Goal: Information Seeking & Learning: Find contact information

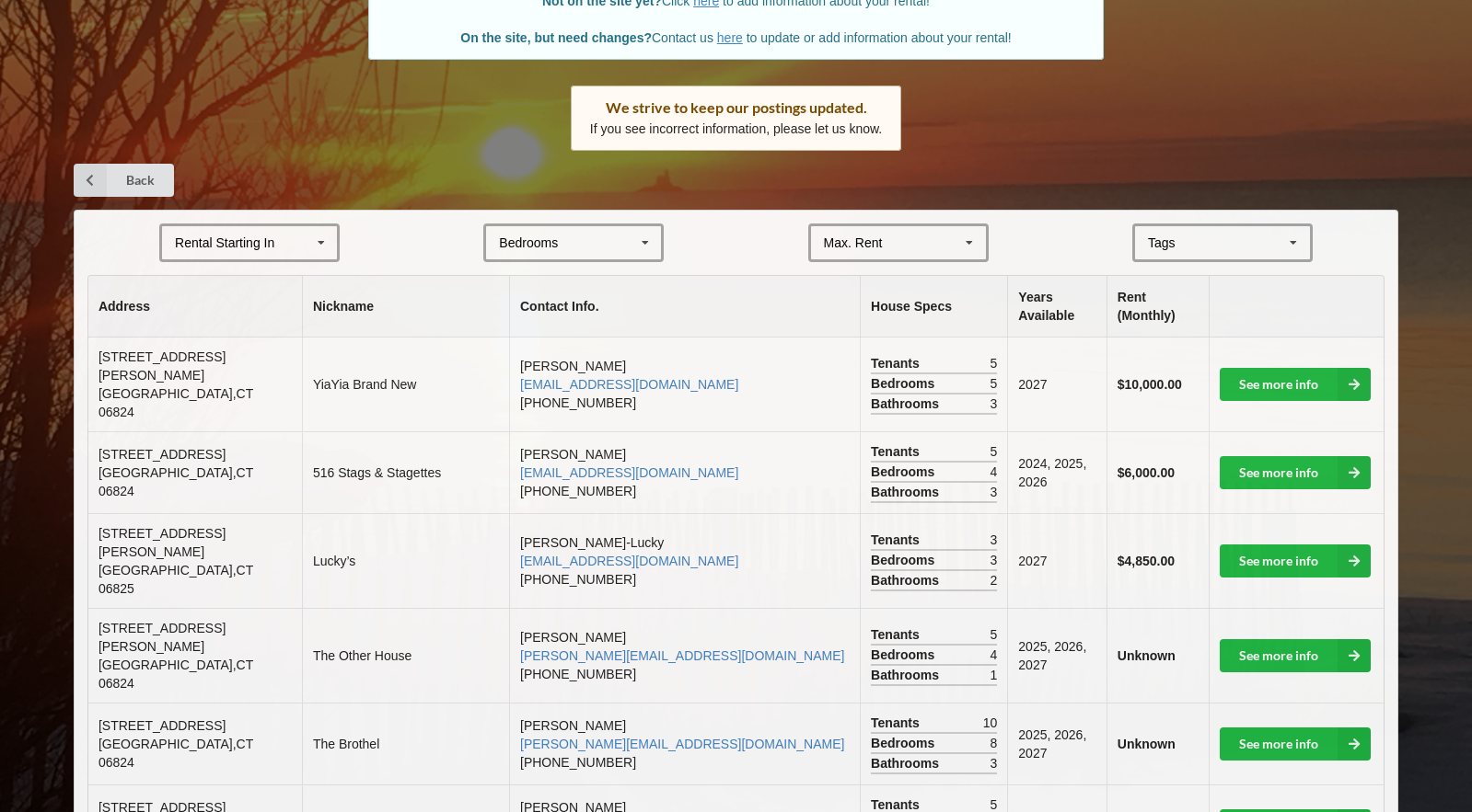
scroll to position [219, 0]
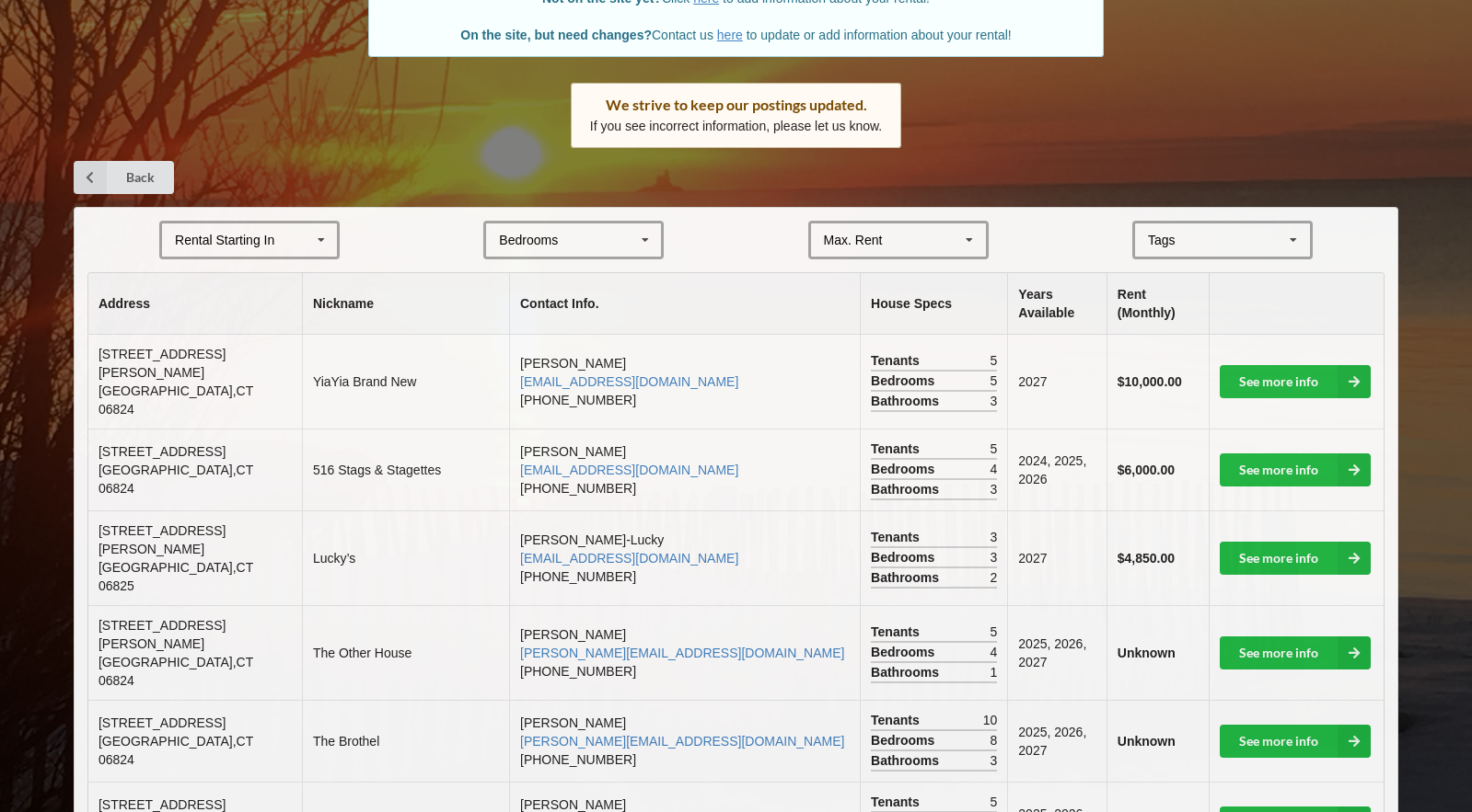
click at [270, 239] on div "Rental Starting In" at bounding box center [224, 240] width 99 height 13
click at [247, 337] on div "2027" at bounding box center [249, 342] width 175 height 34
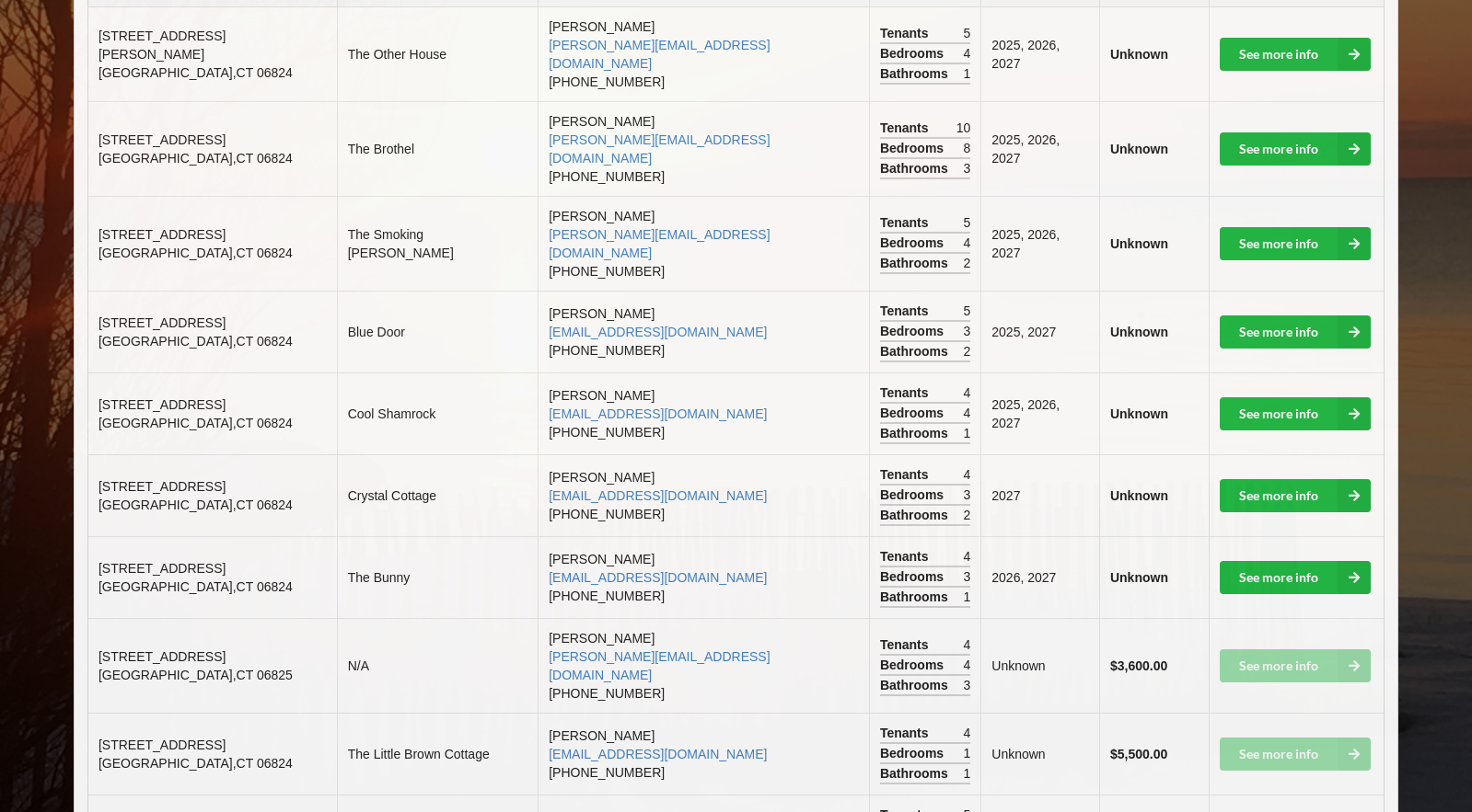
scroll to position [548, 0]
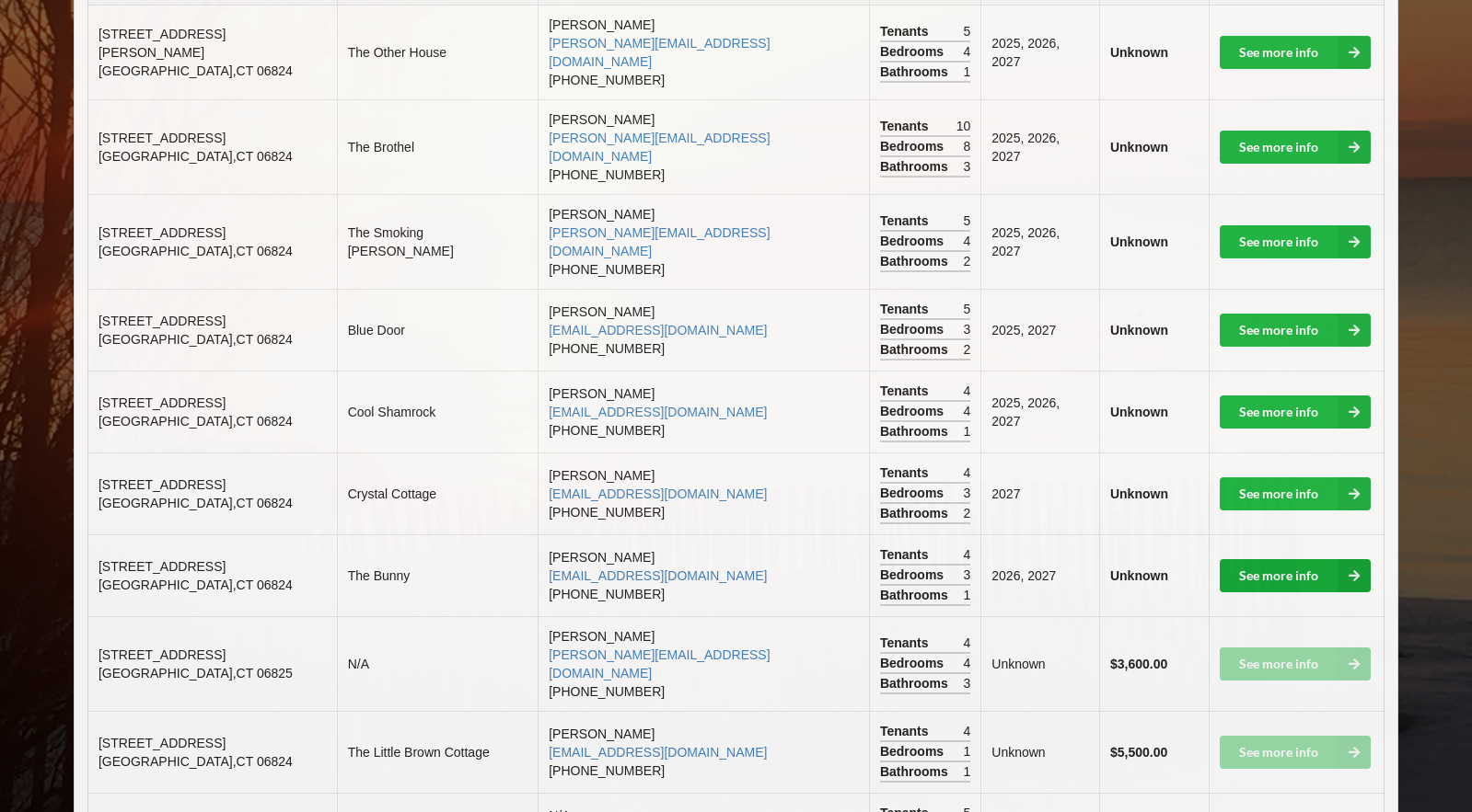
click at [1243, 559] on link "See more info" at bounding box center [1294, 576] width 151 height 33
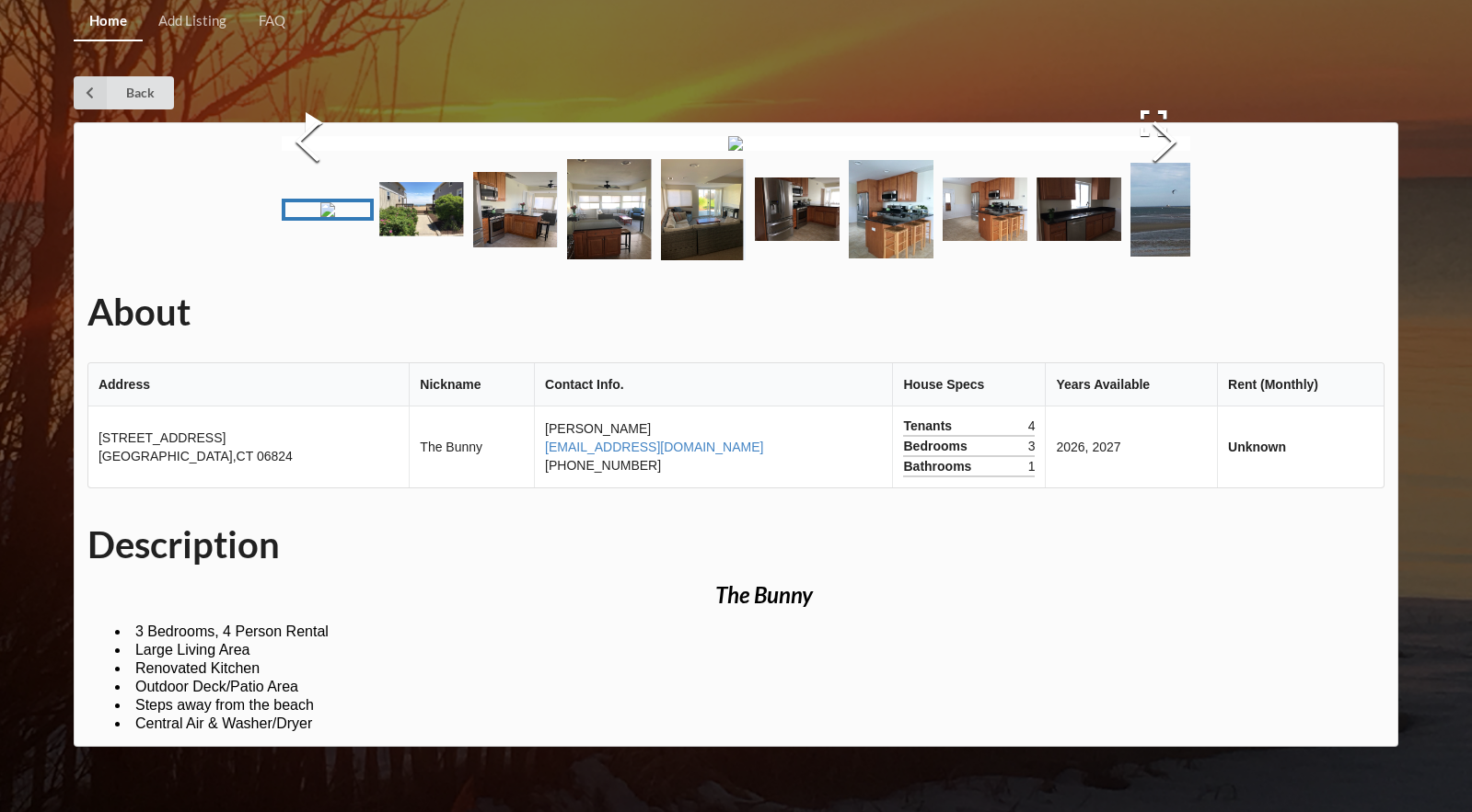
scroll to position [253, 0]
click at [417, 236] on img "Go to Slide 2" at bounding box center [421, 209] width 84 height 55
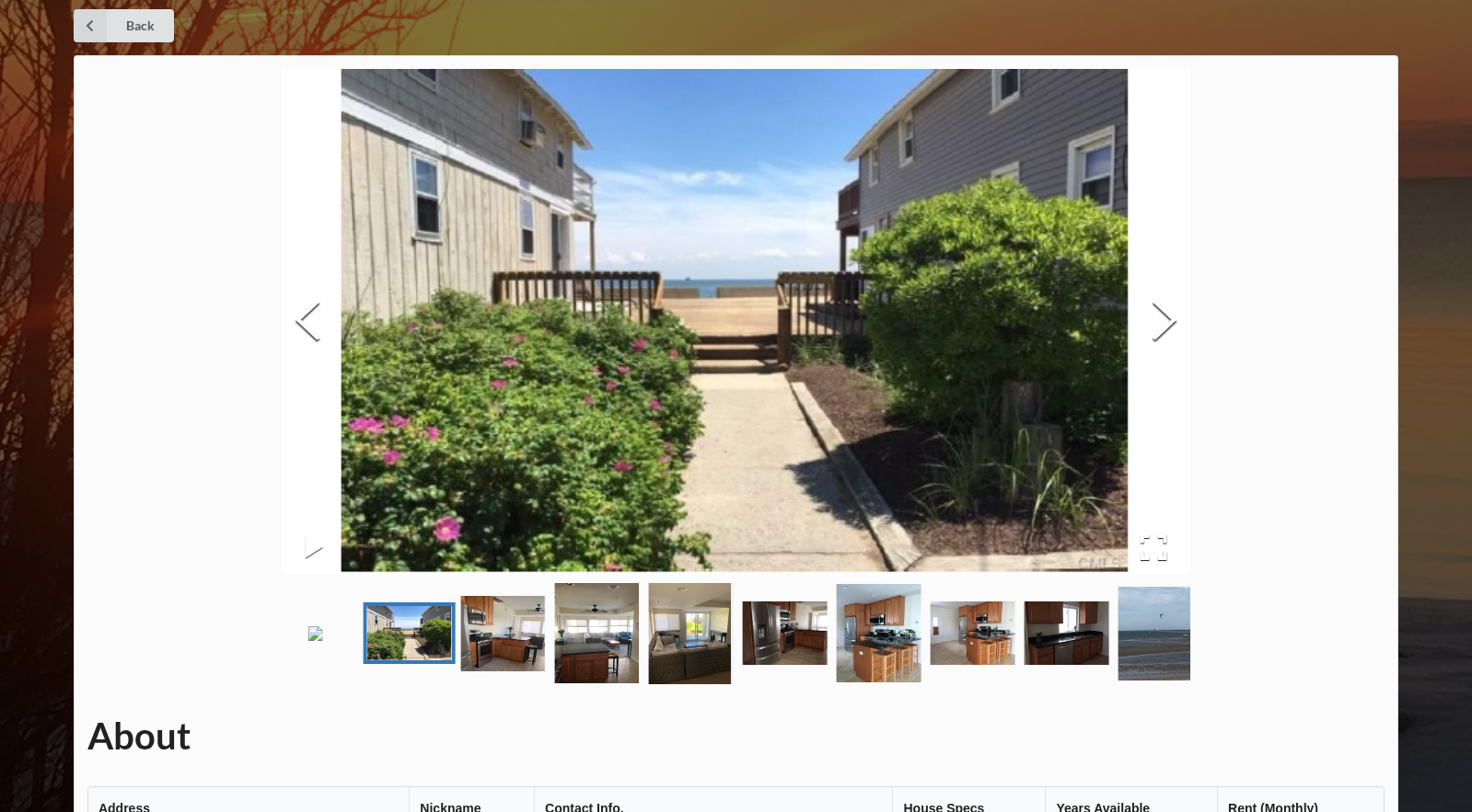
scroll to position [63, 0]
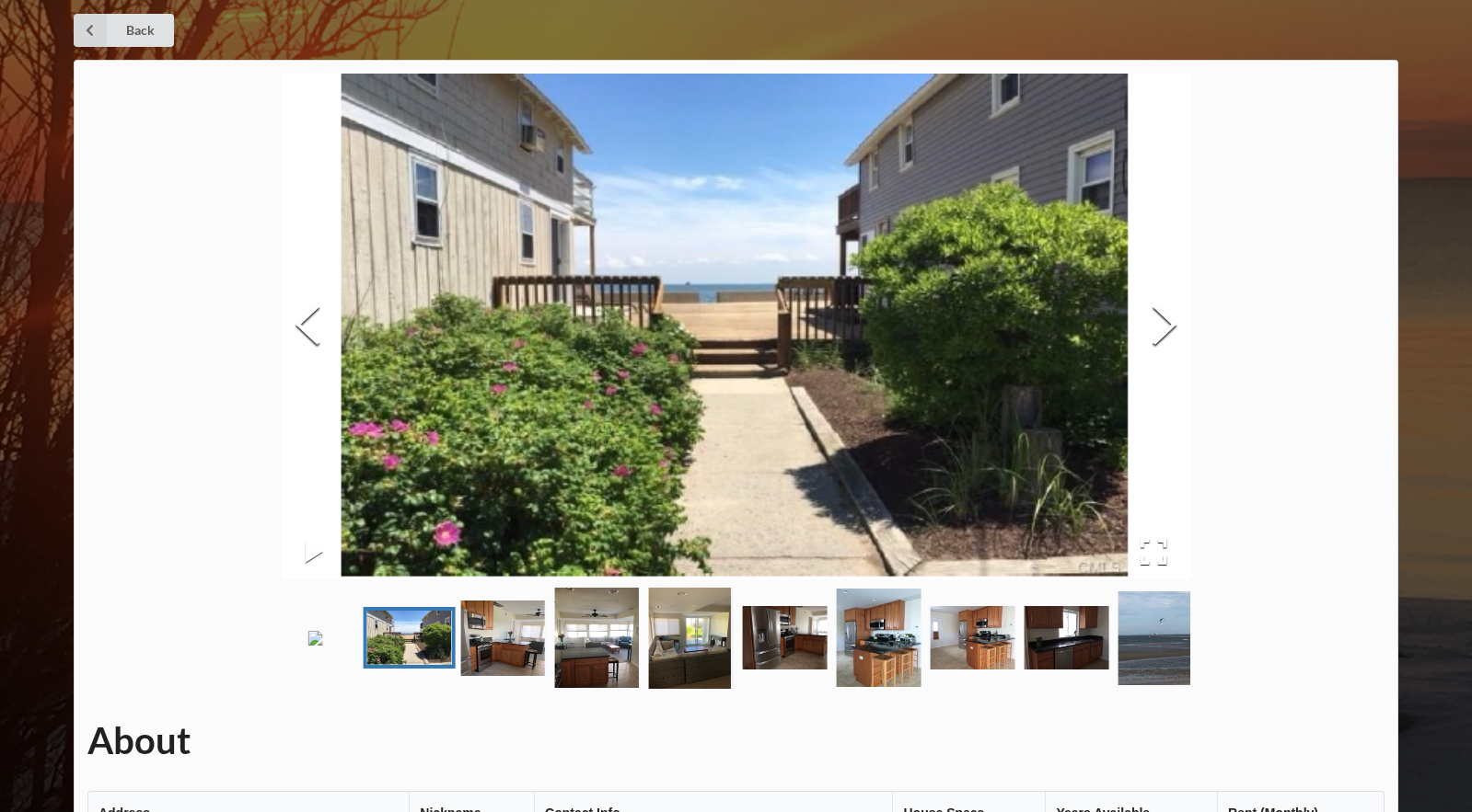
click at [530, 676] on img "Go to Slide 3" at bounding box center [503, 638] width 84 height 75
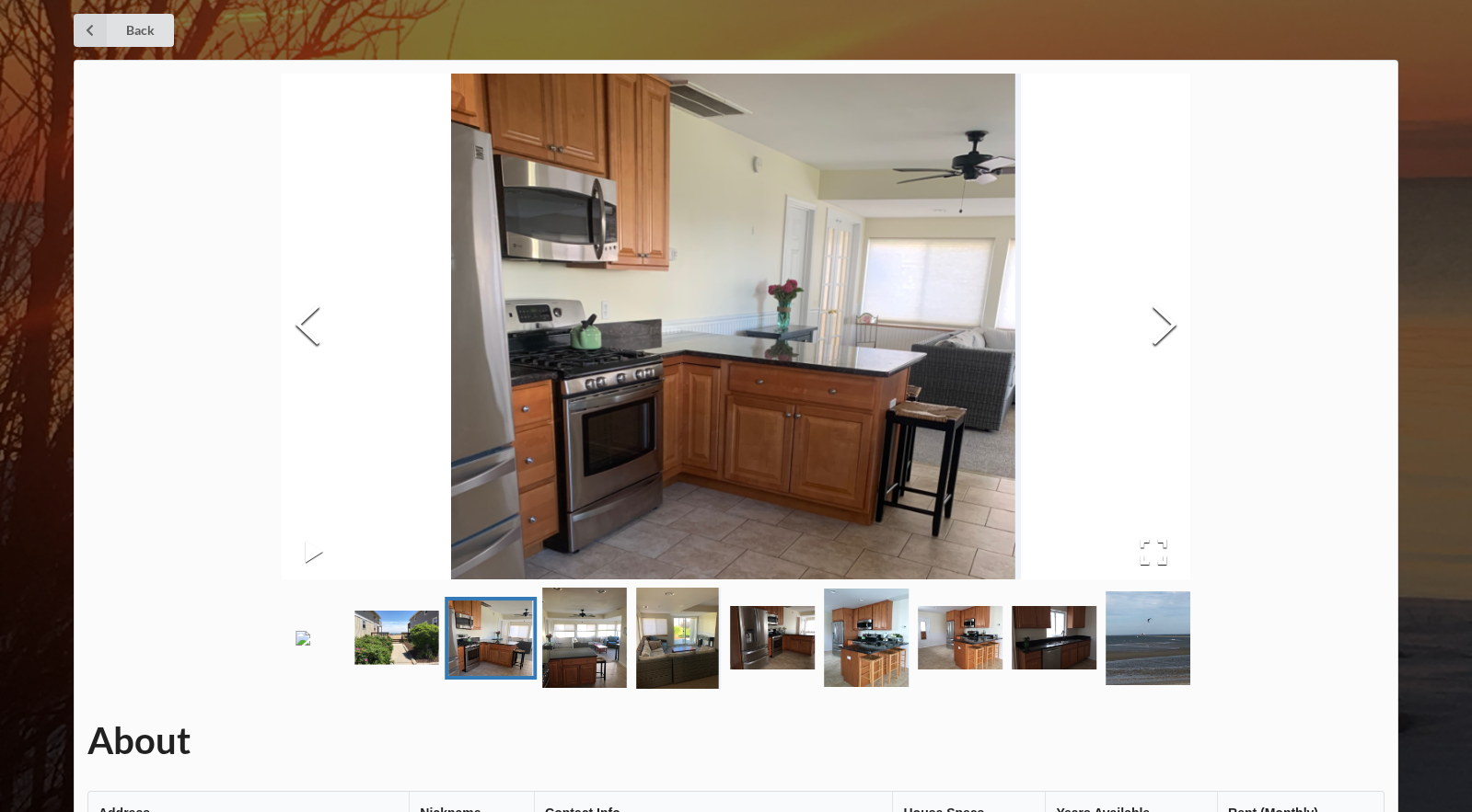
click at [577, 680] on img "Go to Slide 4" at bounding box center [585, 638] width 84 height 100
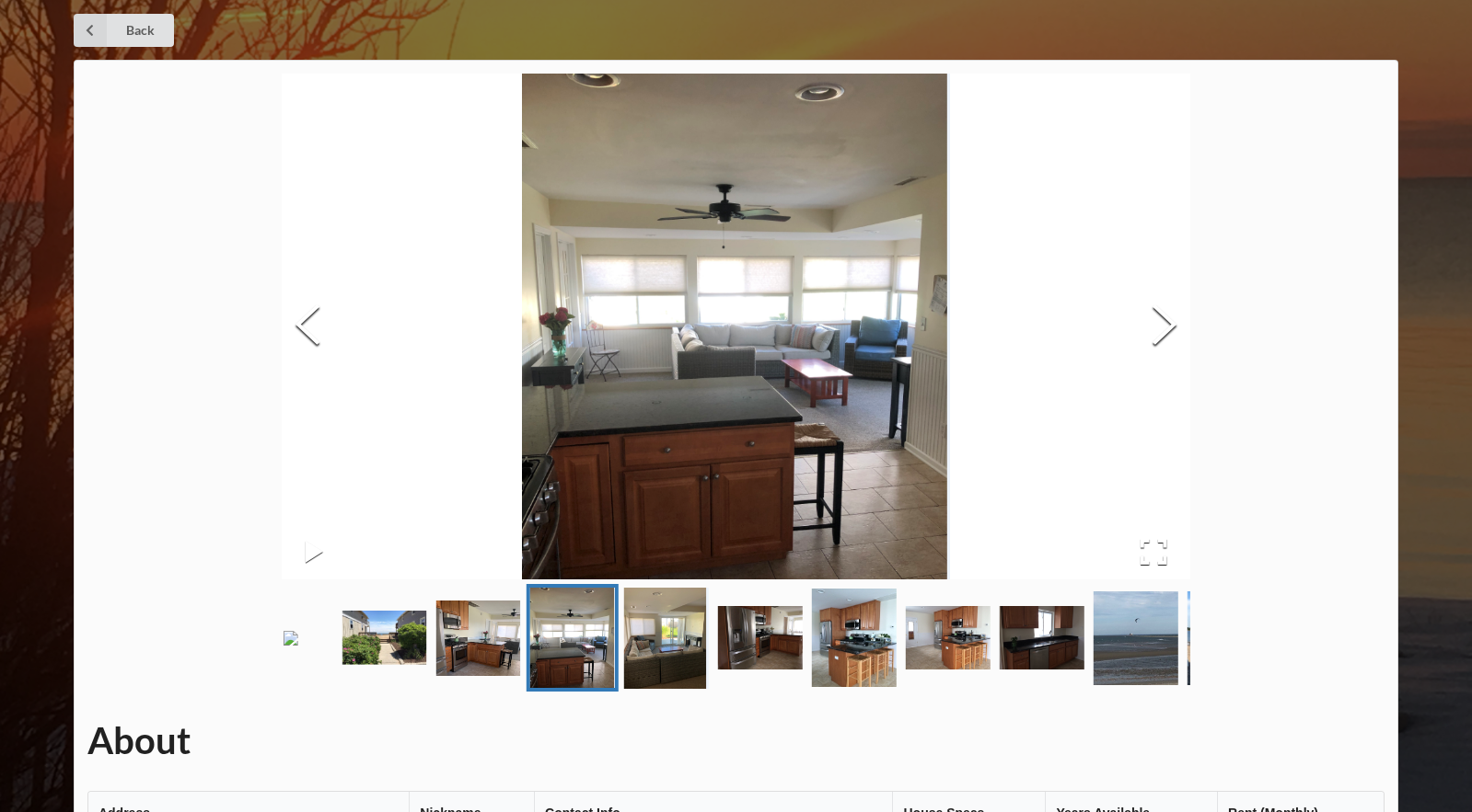
click at [681, 679] on img "Go to Slide 5" at bounding box center [666, 638] width 84 height 101
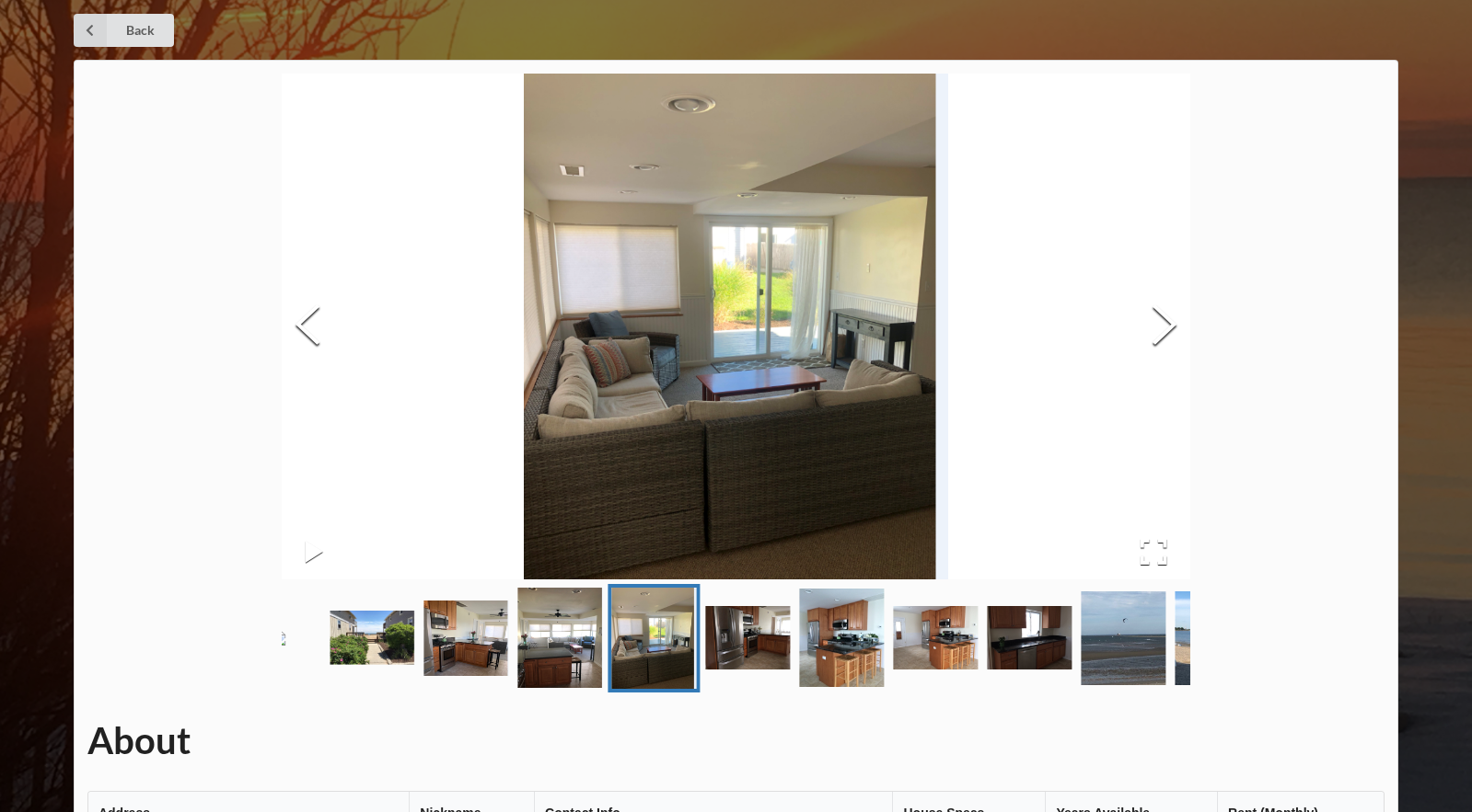
click at [744, 669] on img "Go to Slide 6" at bounding box center [748, 638] width 84 height 64
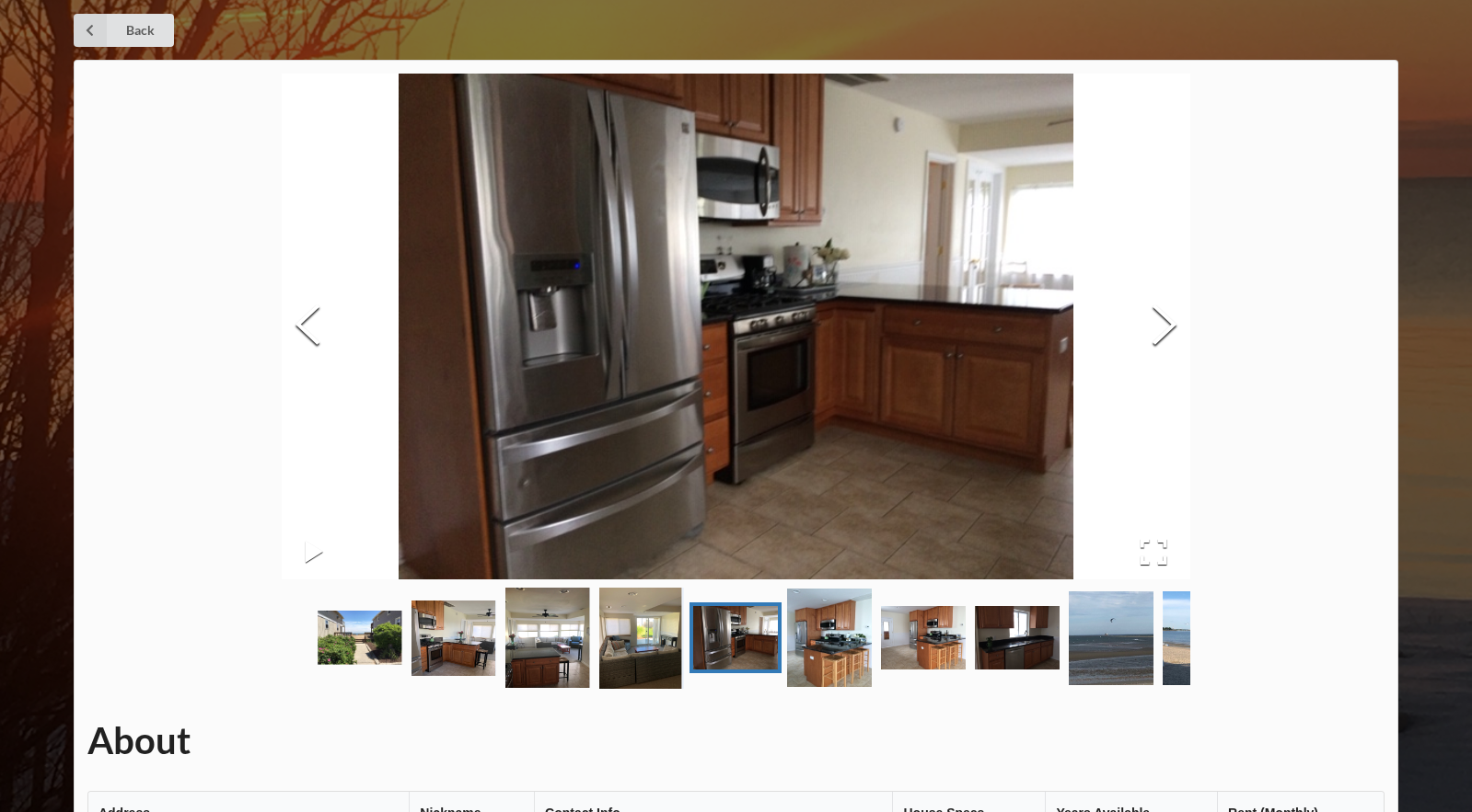
click at [817, 680] on img "Go to Slide 7" at bounding box center [828, 638] width 84 height 98
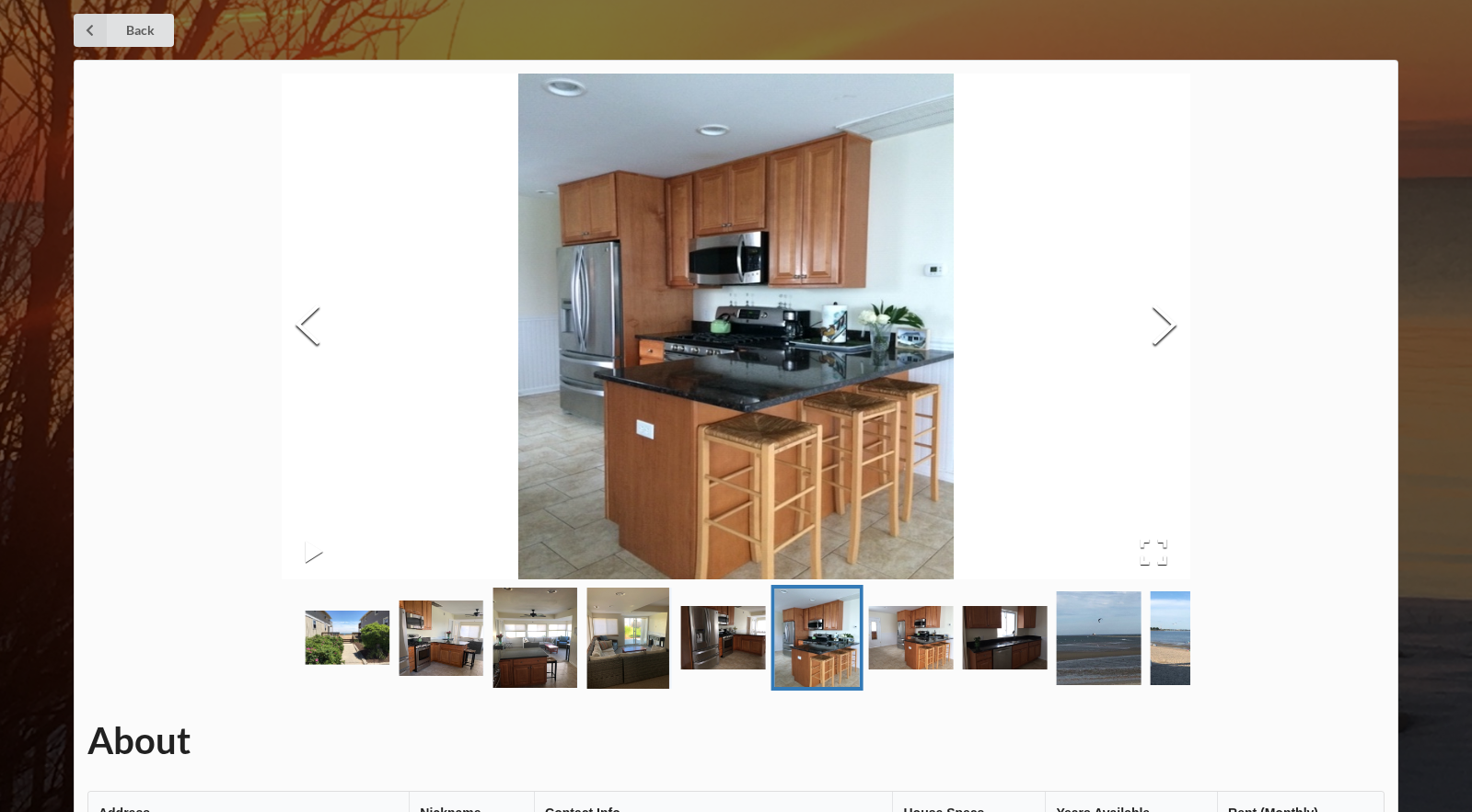
click at [905, 669] on img "Go to Slide 8" at bounding box center [911, 638] width 84 height 64
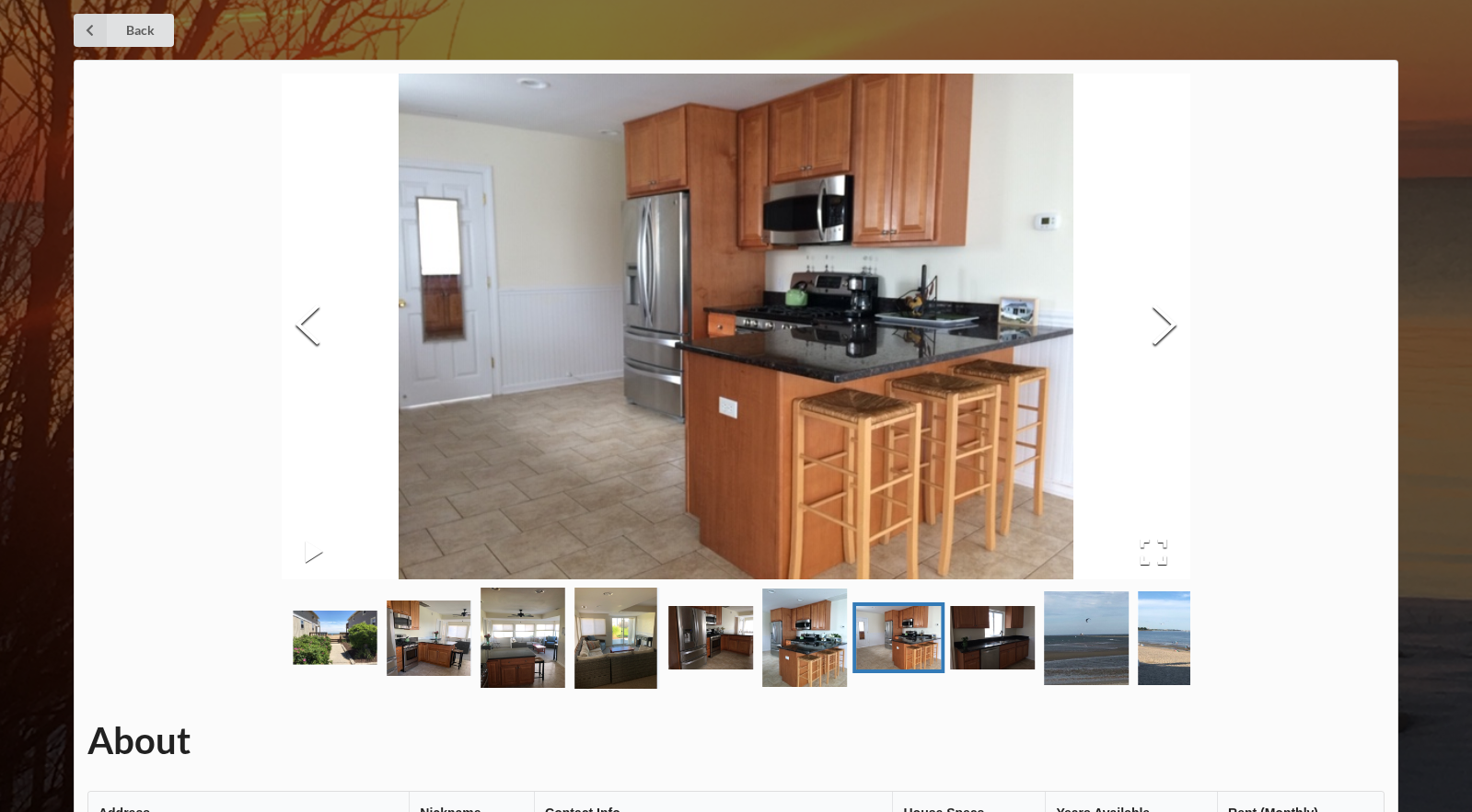
click at [967, 669] on img "Go to Slide 9" at bounding box center [992, 638] width 84 height 64
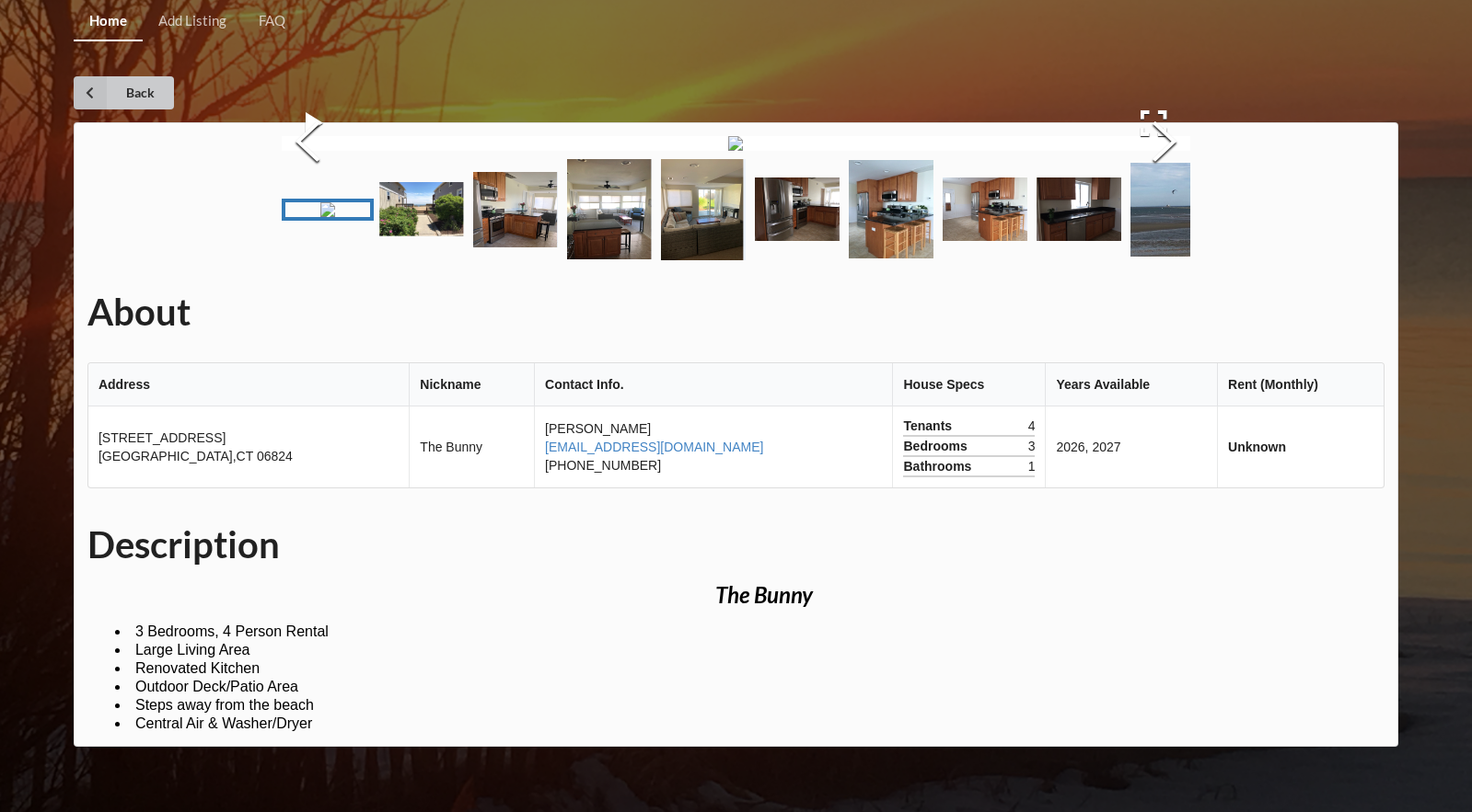
scroll to position [0, 0]
click at [117, 96] on link "Back" at bounding box center [123, 93] width 100 height 33
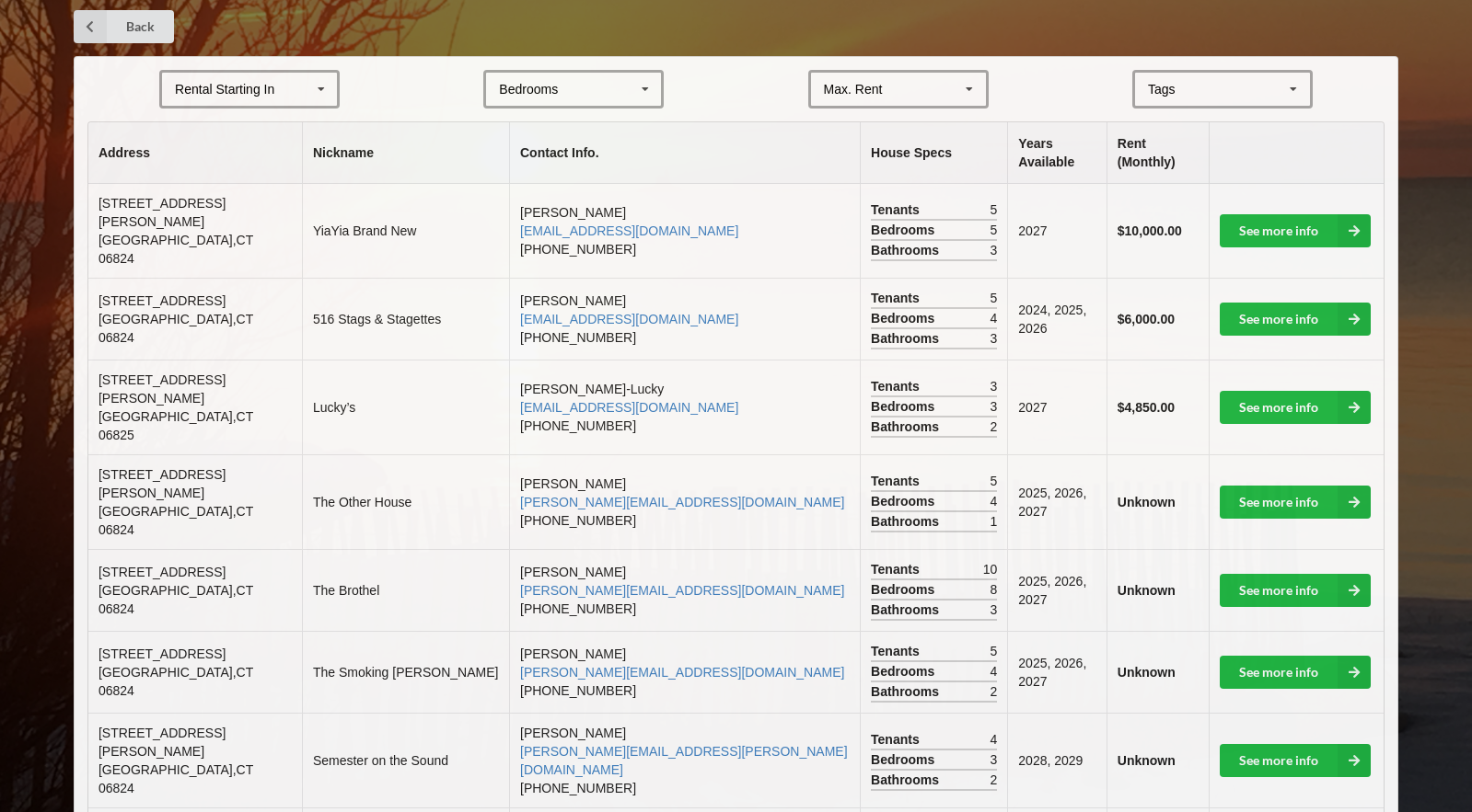
scroll to position [356, 0]
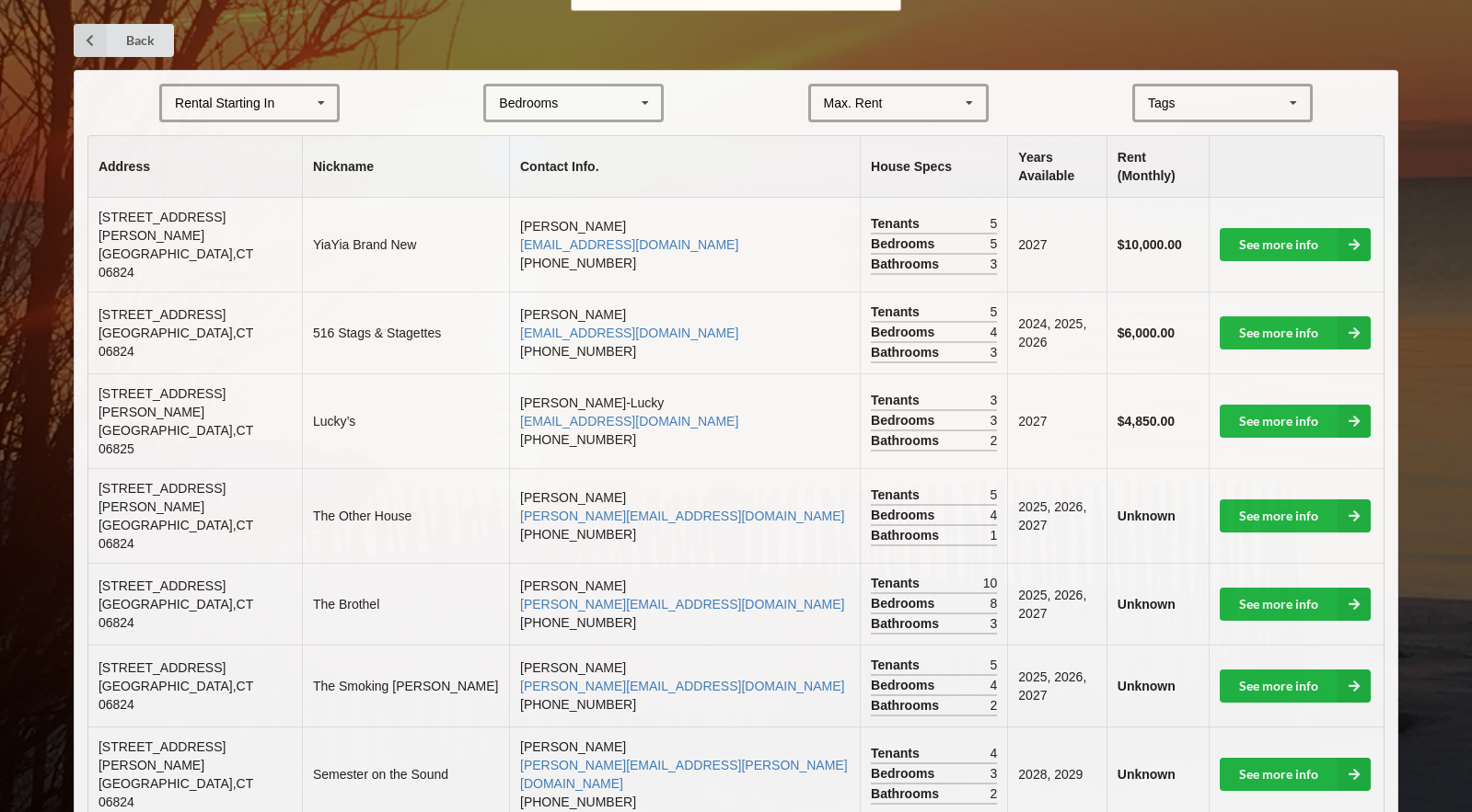
click at [291, 106] on div "Rental Starting In [DATE] 2026 2027 2028" at bounding box center [249, 103] width 181 height 39
click at [282, 193] on div "2027" at bounding box center [249, 205] width 175 height 34
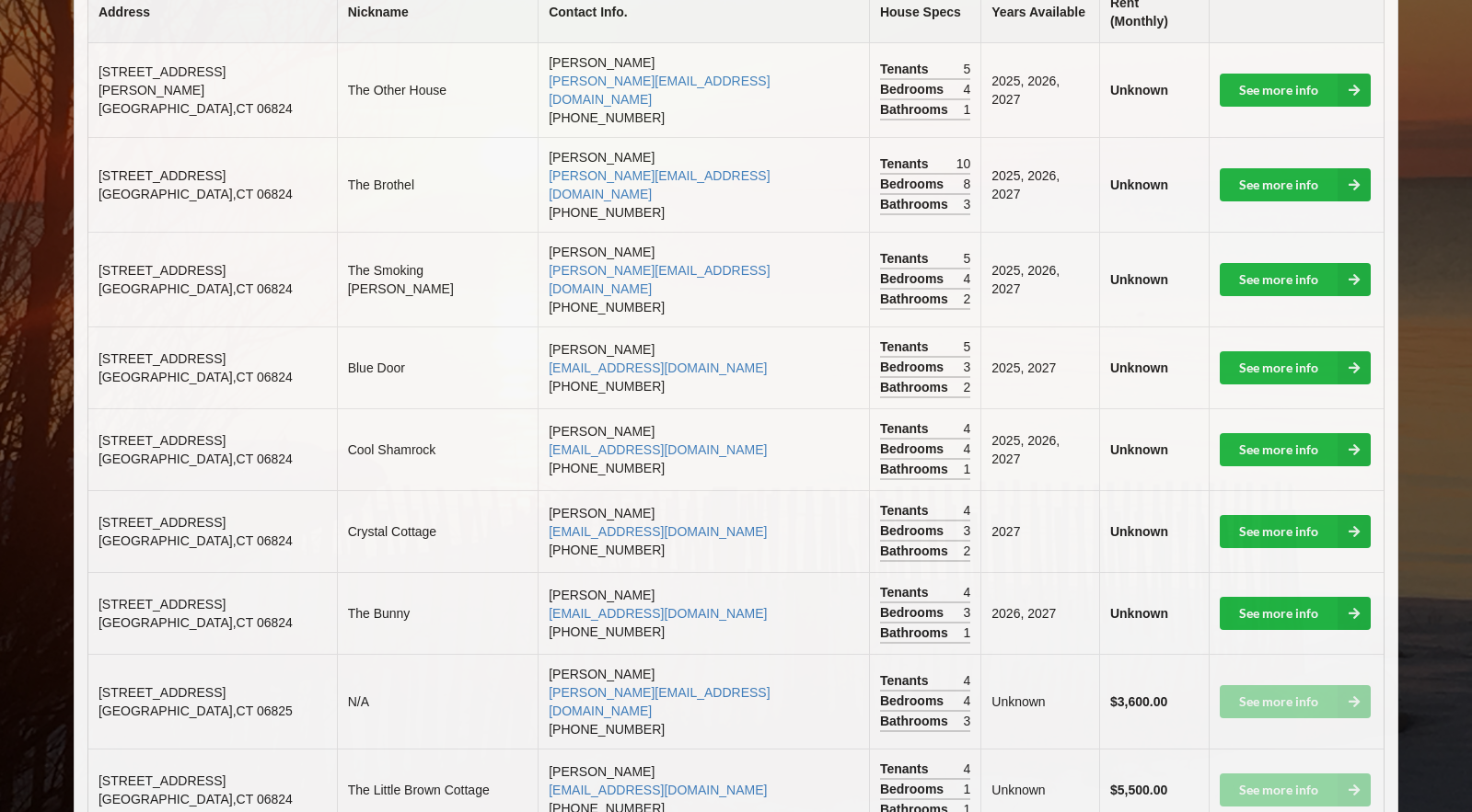
scroll to position [521, 0]
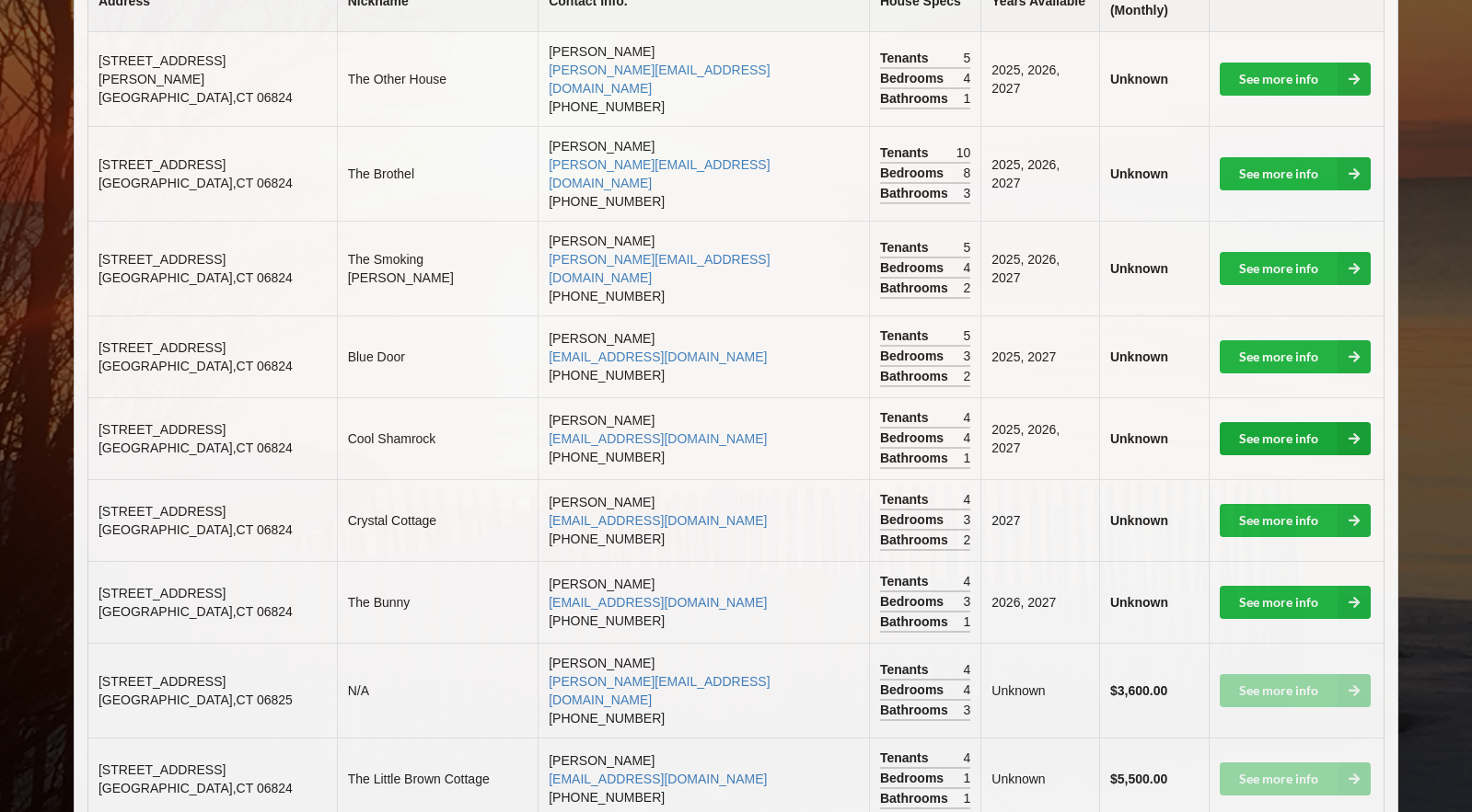
click at [1266, 422] on link "See more info" at bounding box center [1294, 439] width 151 height 33
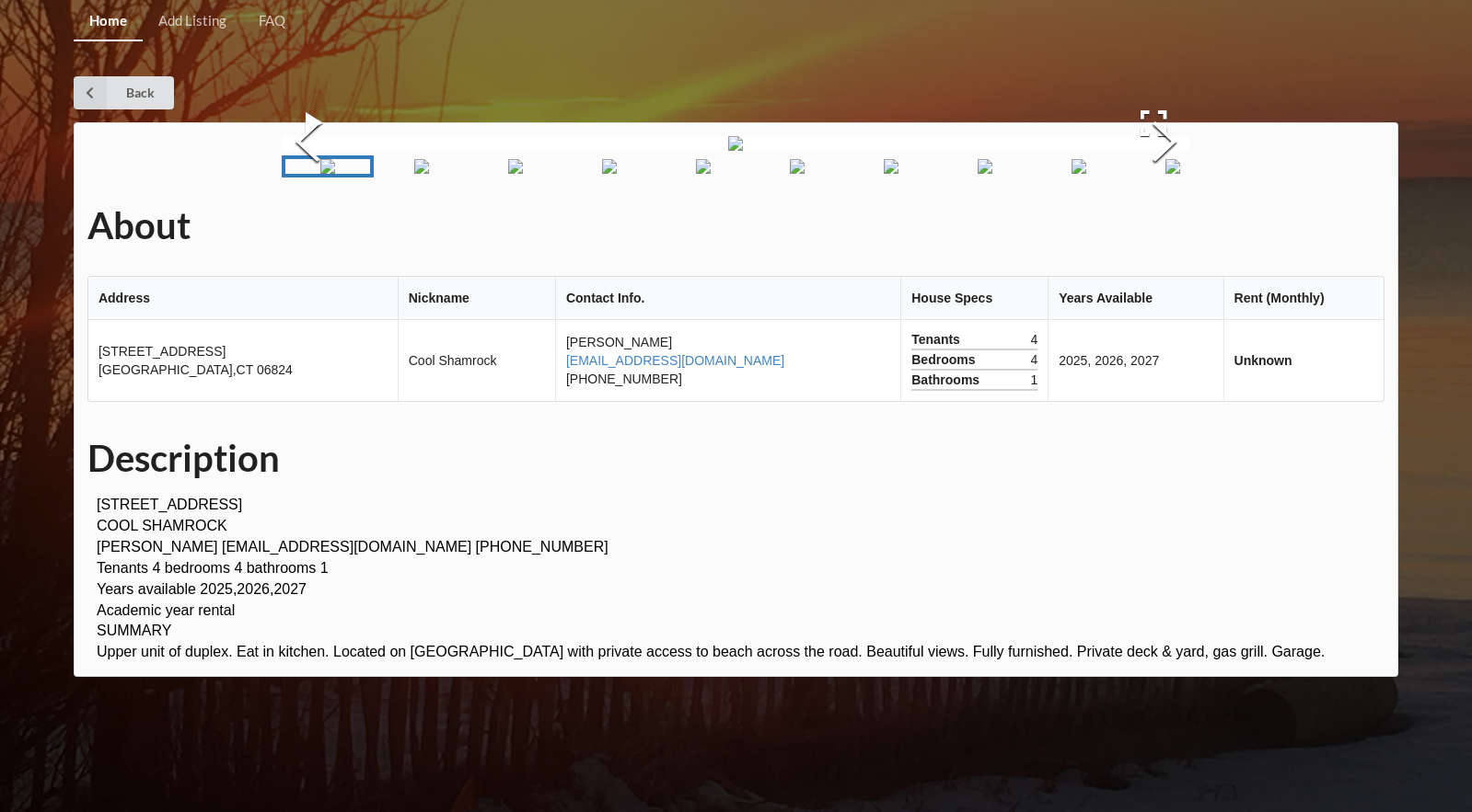
click at [414, 174] on img "Go to Slide 2" at bounding box center [421, 167] width 15 height 15
click at [132, 97] on link "Back" at bounding box center [123, 93] width 100 height 33
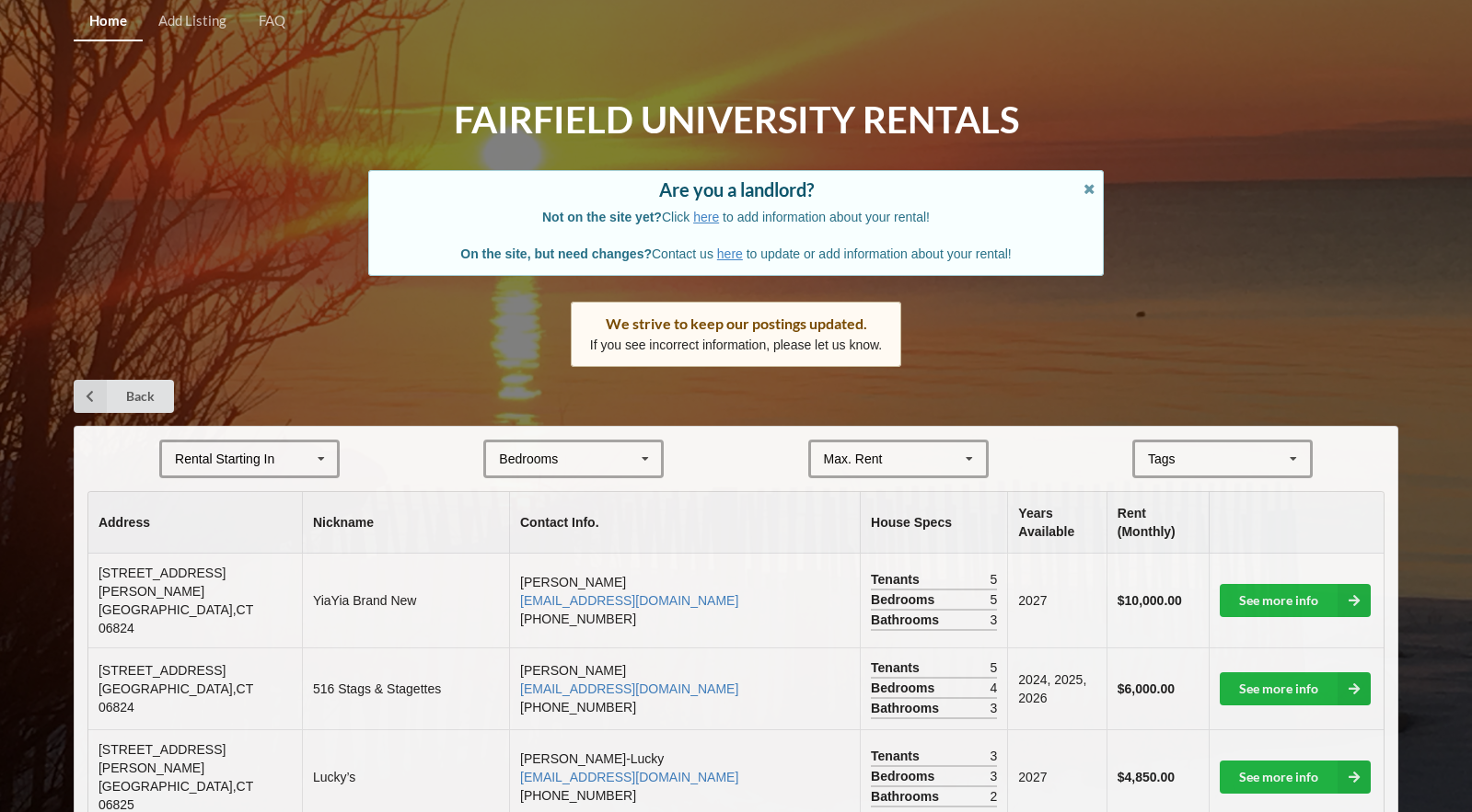
click at [228, 444] on div "Rental Starting In [DATE] 2026 2027 2028" at bounding box center [249, 459] width 181 height 39
click at [218, 545] on div "2027" at bounding box center [249, 560] width 175 height 34
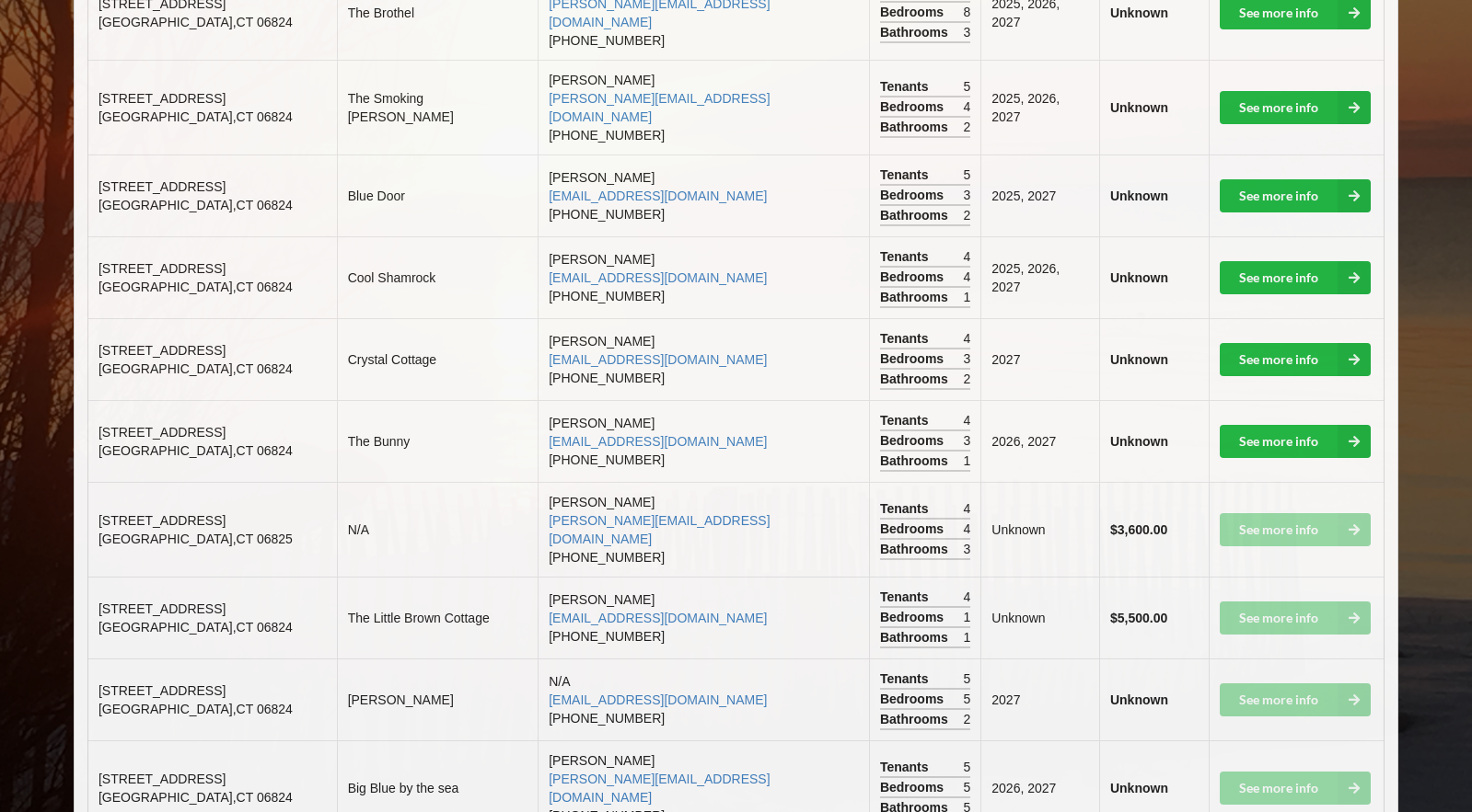
scroll to position [678, 0]
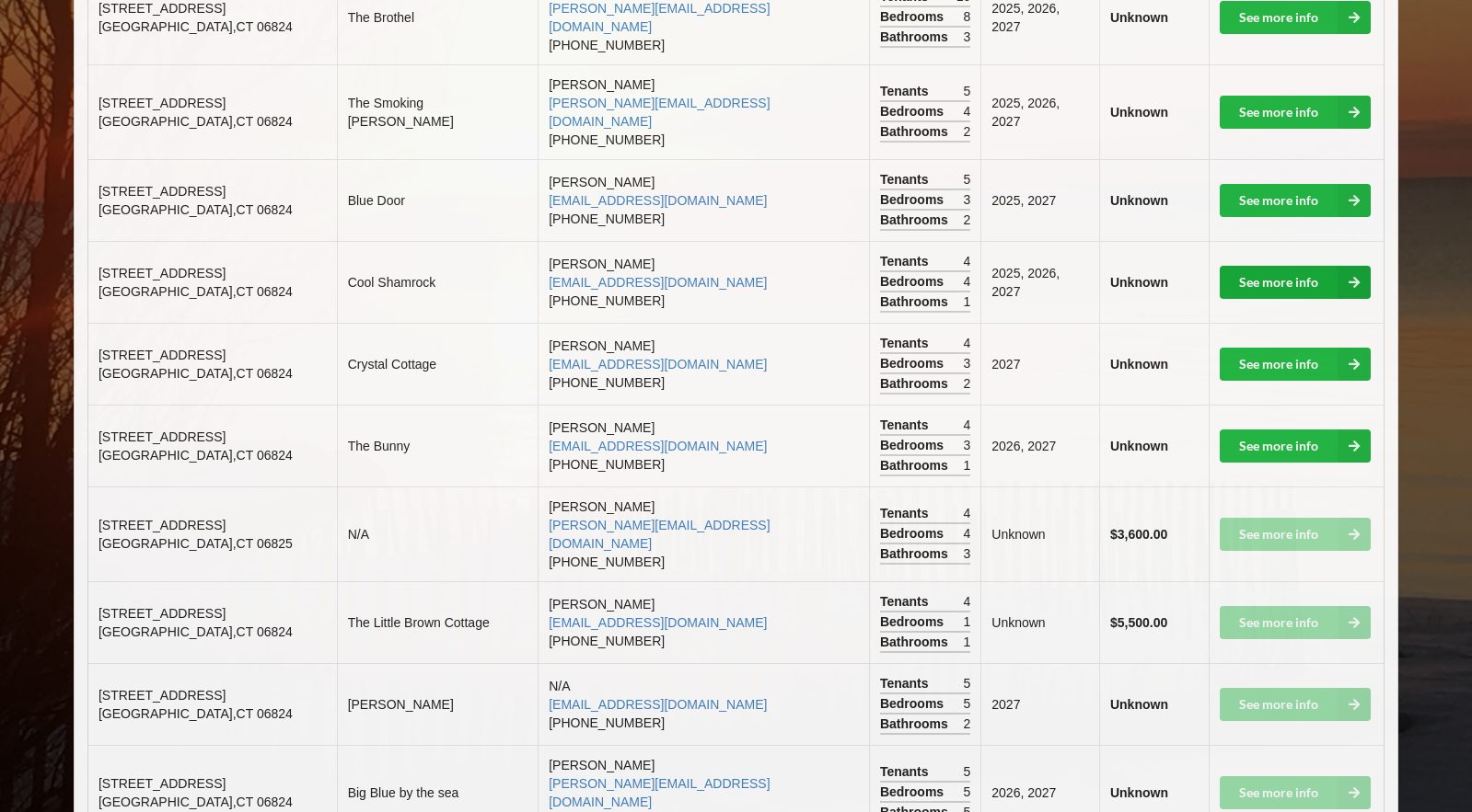
click at [1266, 266] on link "See more info" at bounding box center [1294, 282] width 151 height 33
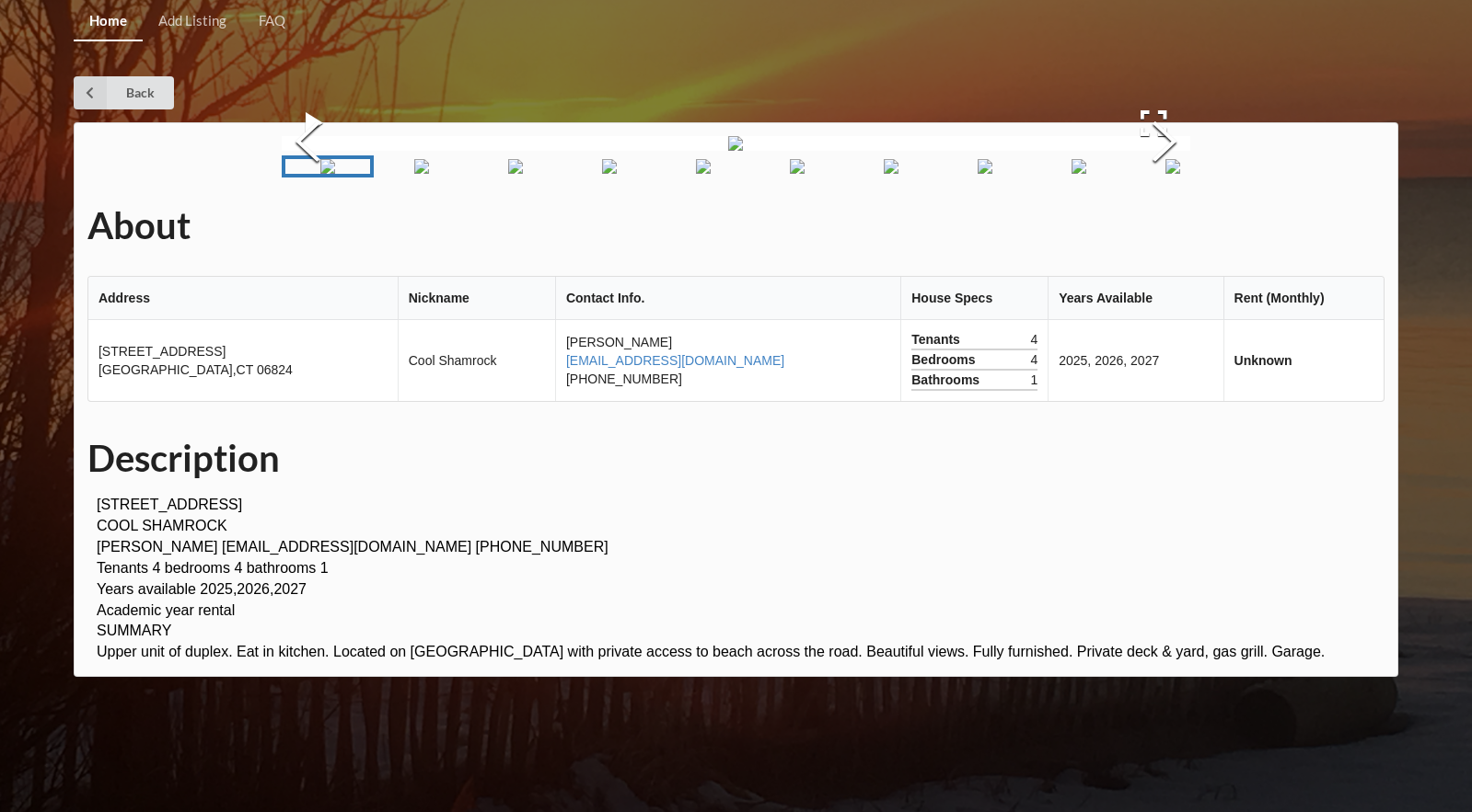
scroll to position [333, 0]
click at [299, 68] on button "Previous Slide" at bounding box center [308, 144] width 52 height 167
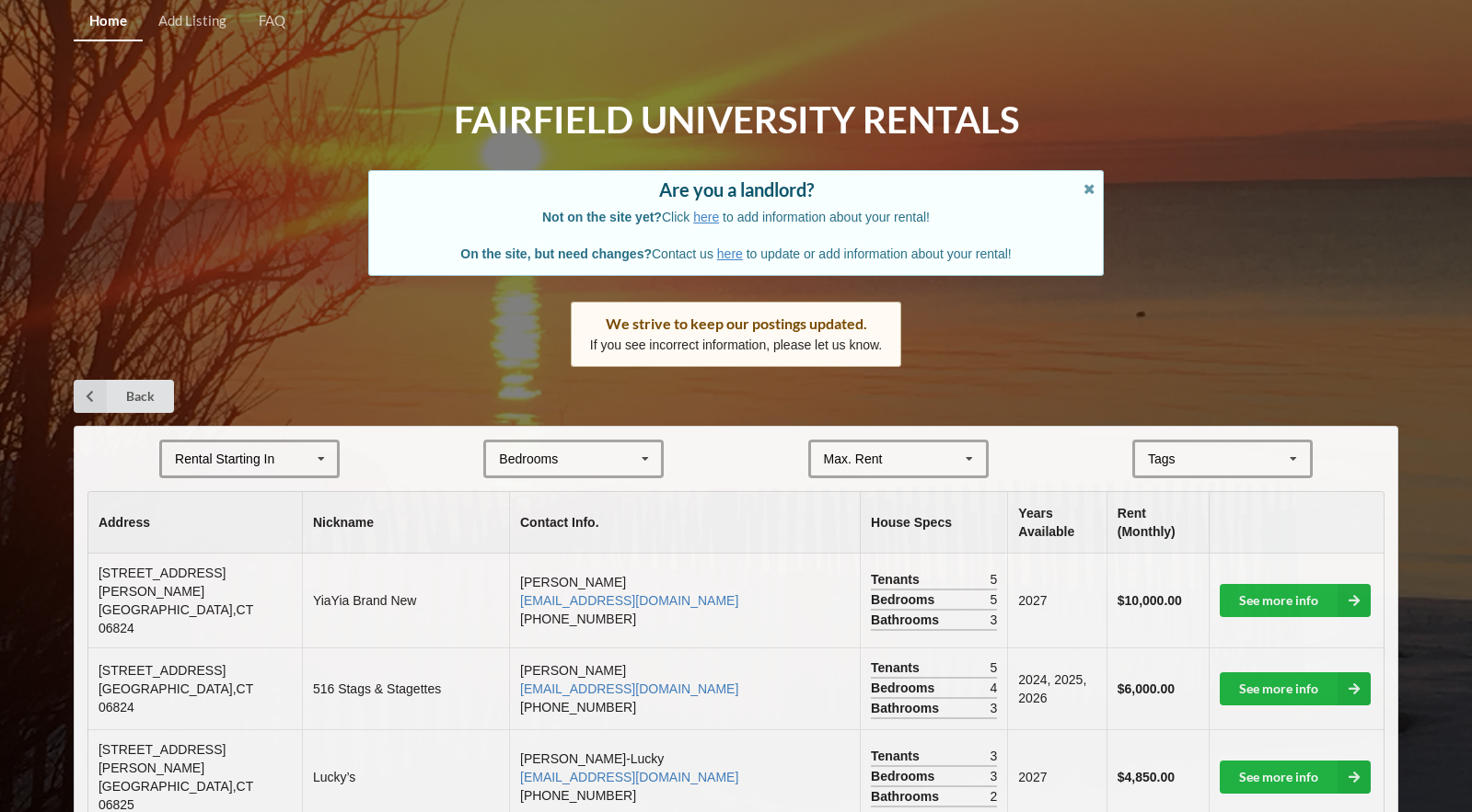
click at [202, 453] on div "Rental Starting In" at bounding box center [224, 459] width 99 height 13
click at [202, 544] on div "2027" at bounding box center [249, 560] width 175 height 34
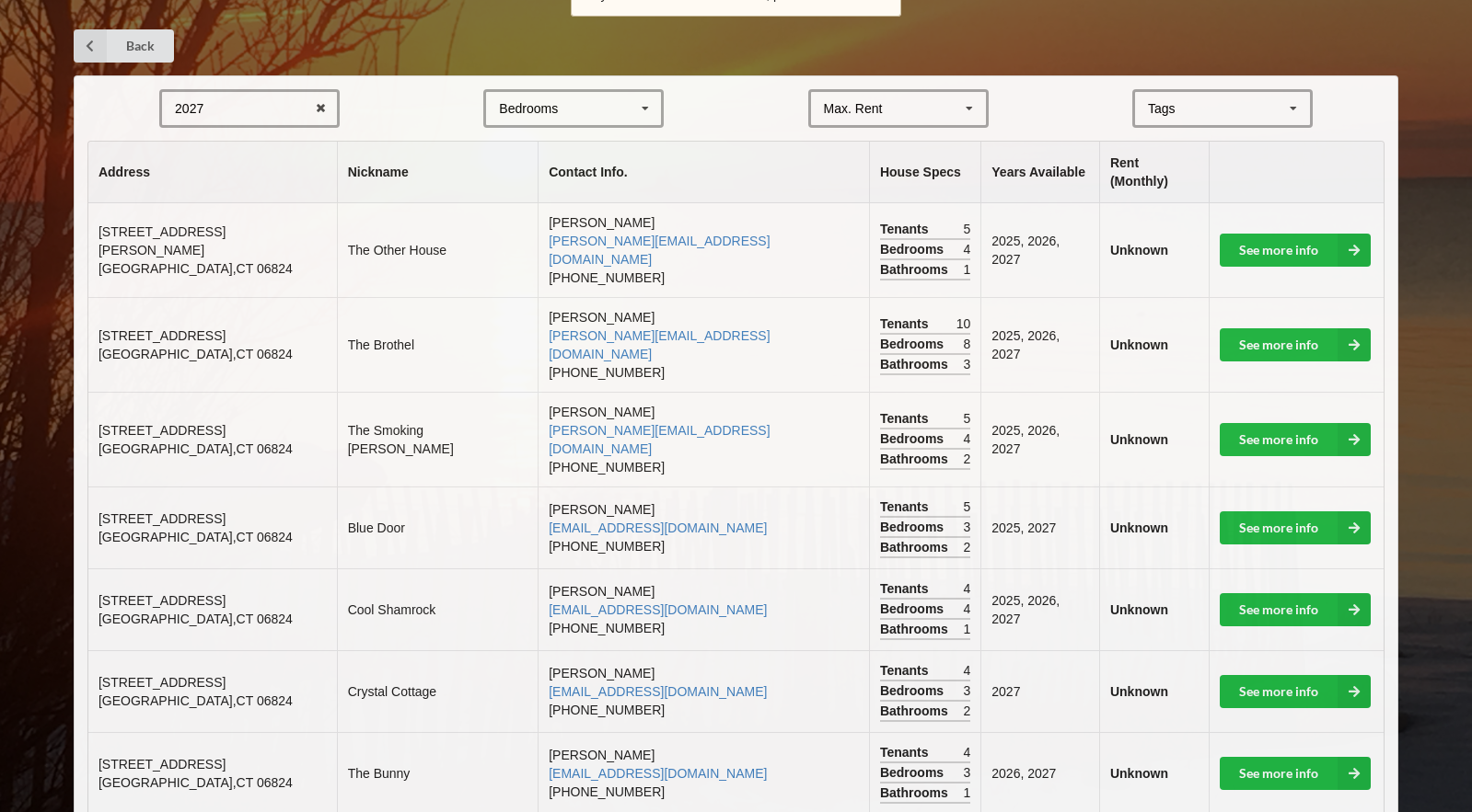
scroll to position [359, 0]
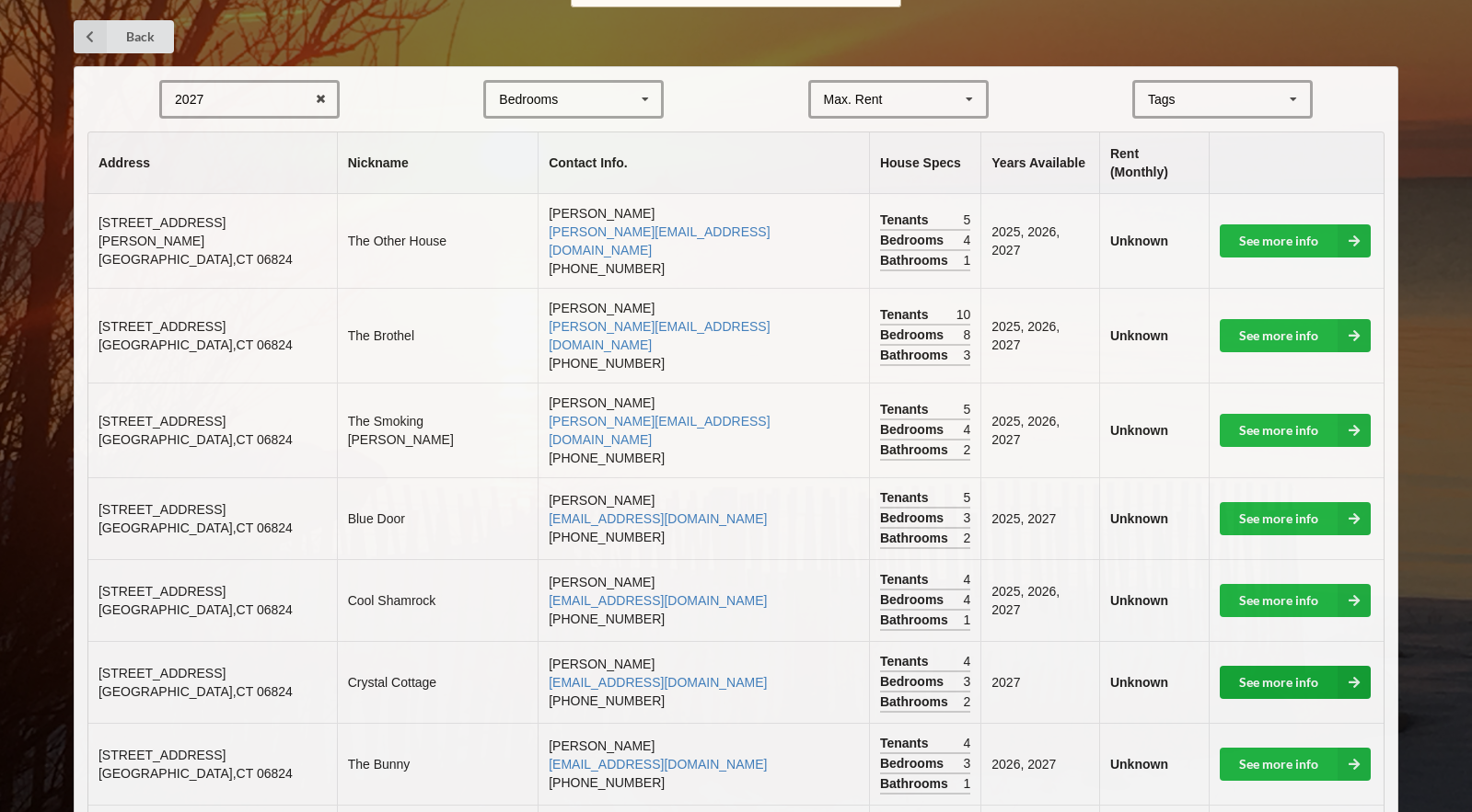
click at [1291, 666] on link "See more info" at bounding box center [1294, 682] width 151 height 33
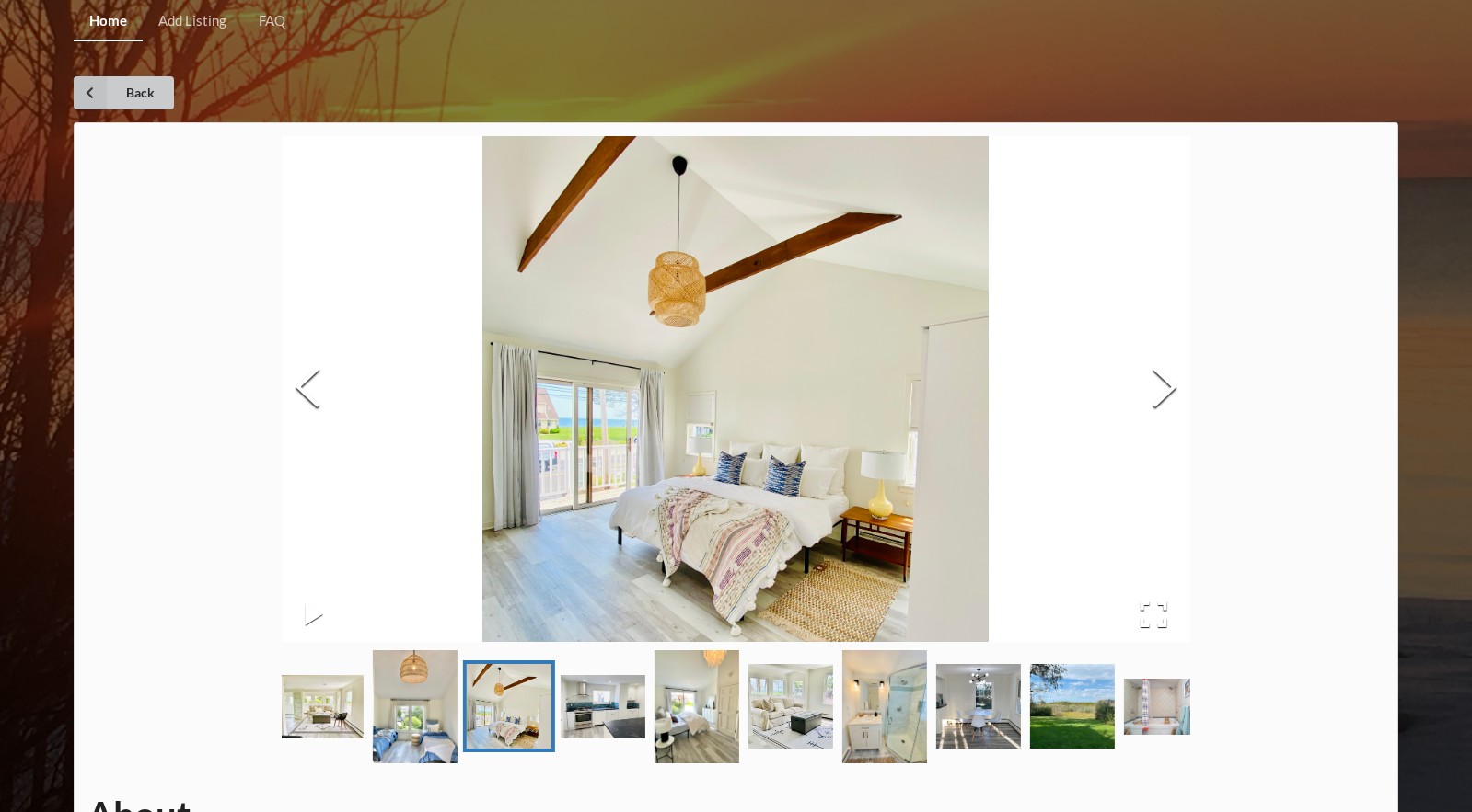
click at [99, 98] on icon at bounding box center [90, 93] width 33 height 33
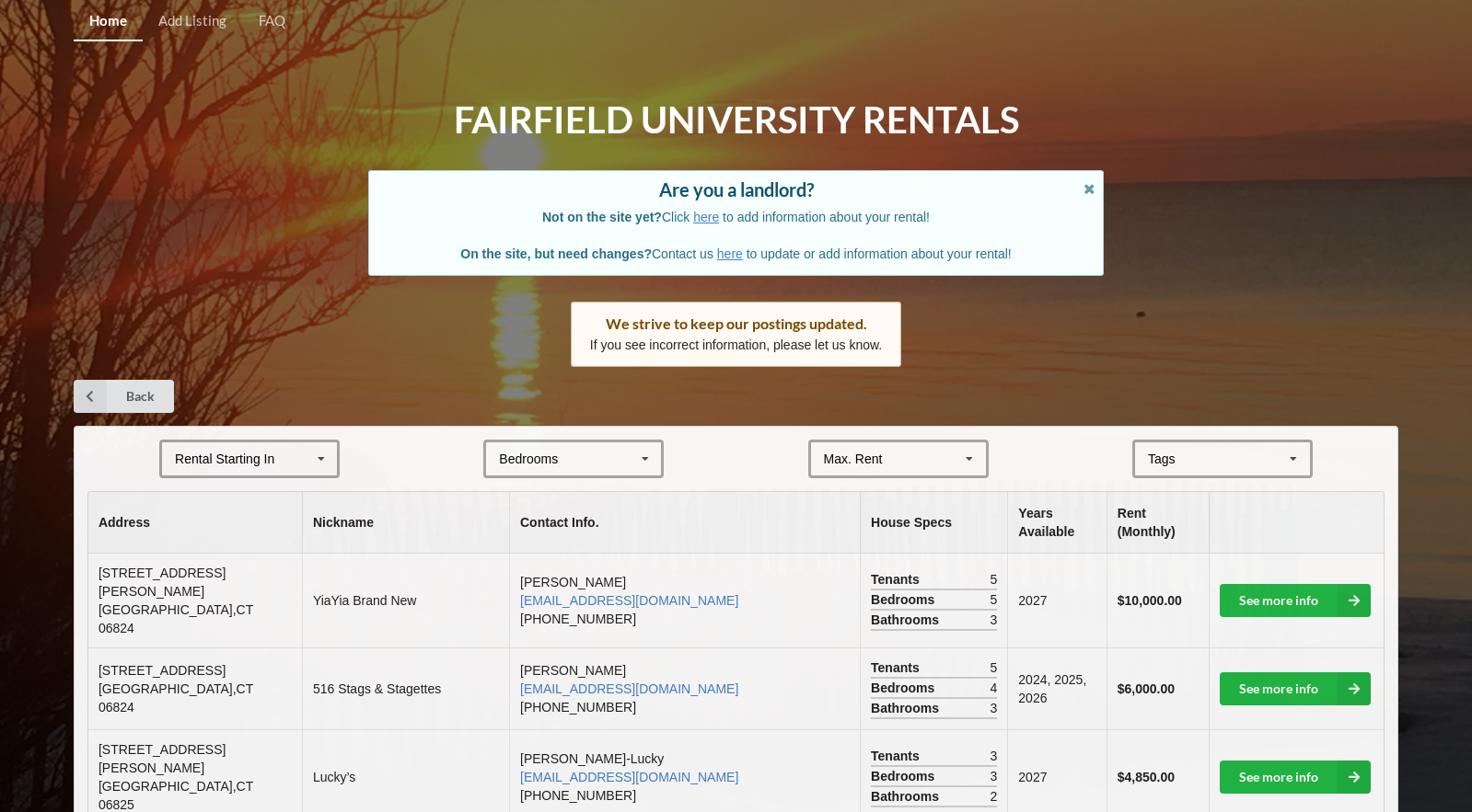
click at [233, 454] on div "Rental Starting In" at bounding box center [224, 459] width 99 height 13
click at [220, 563] on div "2027" at bounding box center [249, 560] width 175 height 34
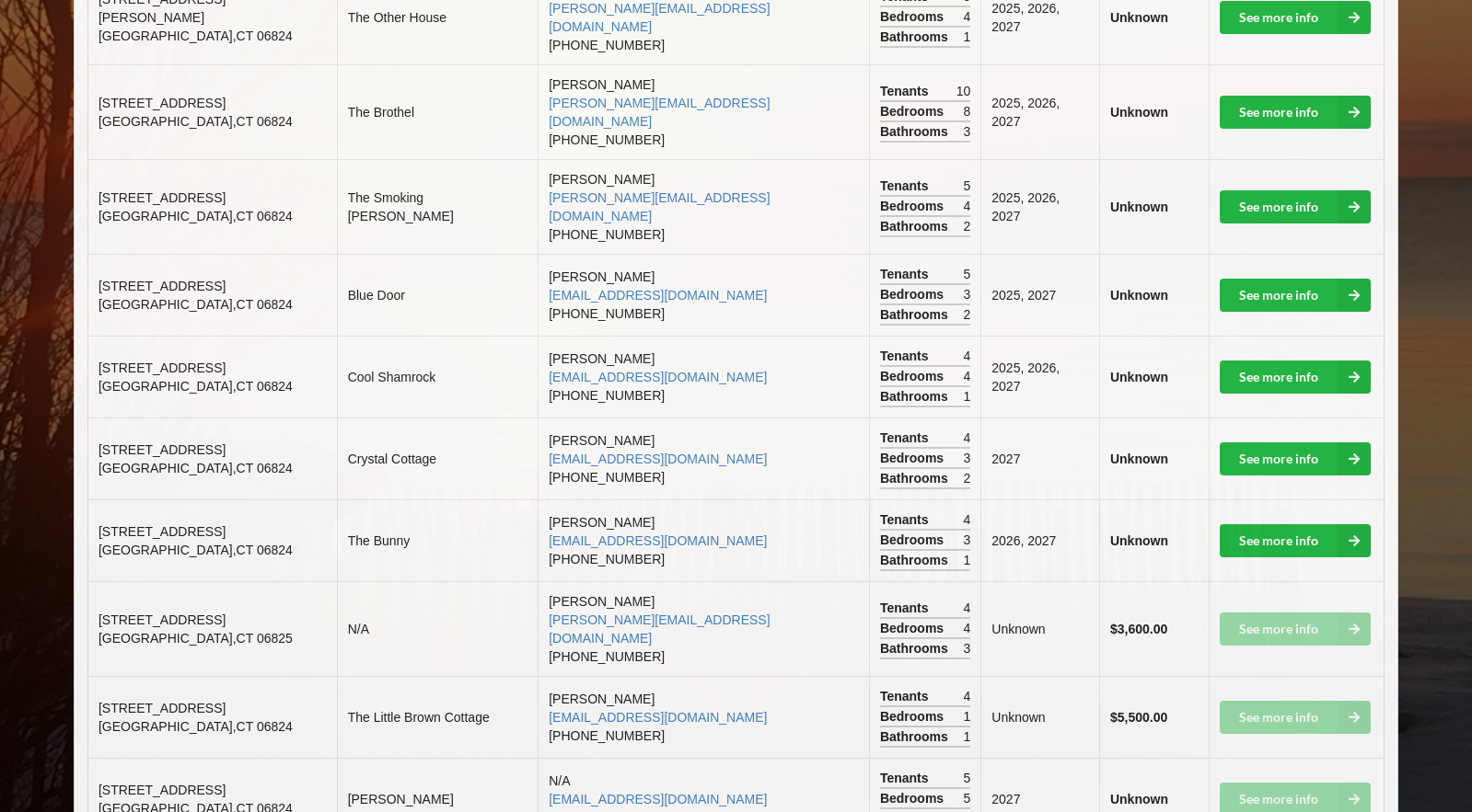
scroll to position [591, 0]
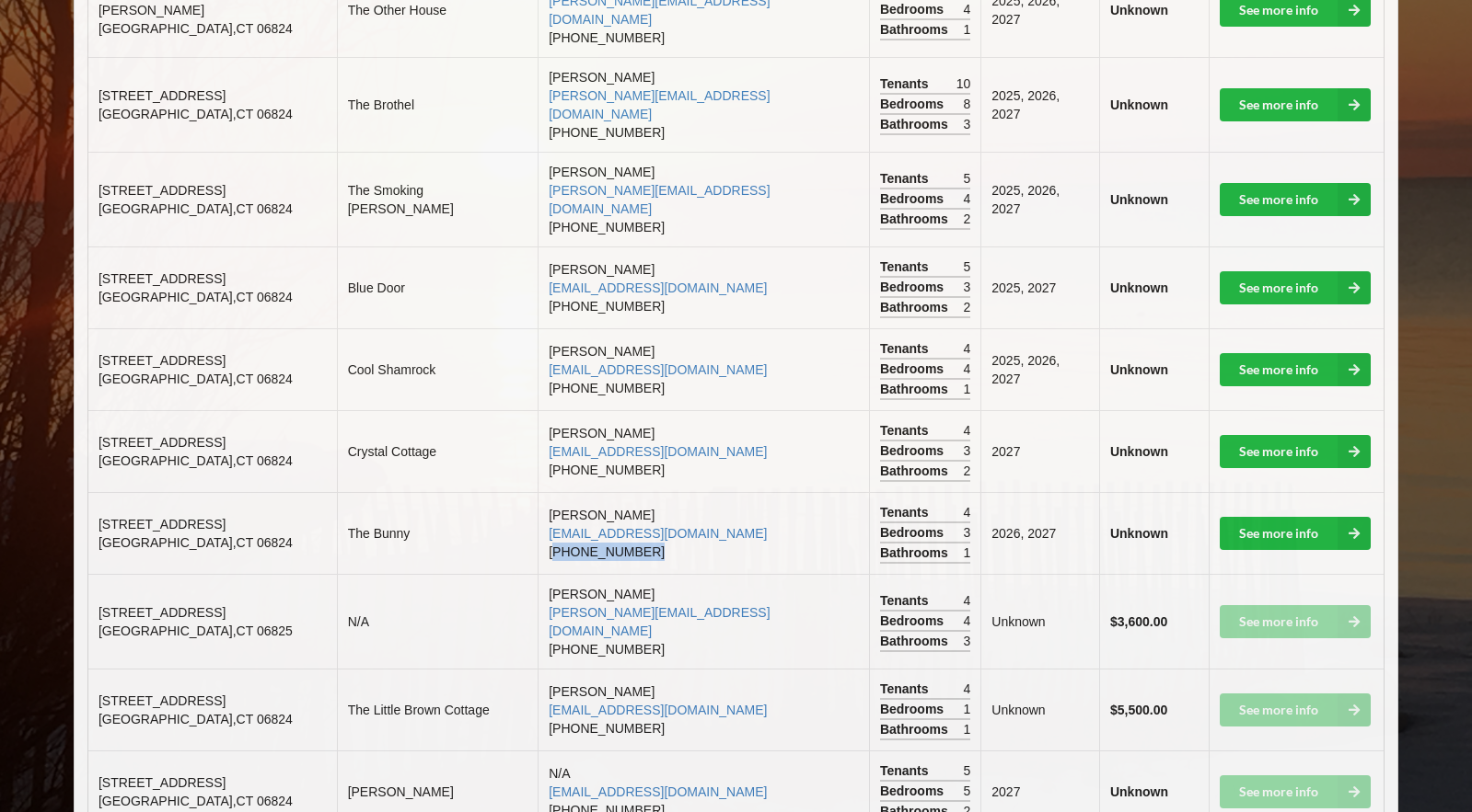
drag, startPoint x: 546, startPoint y: 474, endPoint x: 648, endPoint y: 481, distance: 102.2
click at [648, 492] on td "[PERSON_NAME] [EMAIL_ADDRESS][DOMAIN_NAME] [PHONE_NUMBER]" at bounding box center [703, 532] width 332 height 81
drag, startPoint x: 543, startPoint y: 472, endPoint x: 640, endPoint y: 473, distance: 97.0
click at [640, 492] on td "[PERSON_NAME] [EMAIL_ADDRESS][DOMAIN_NAME] [PHONE_NUMBER]" at bounding box center [703, 532] width 332 height 81
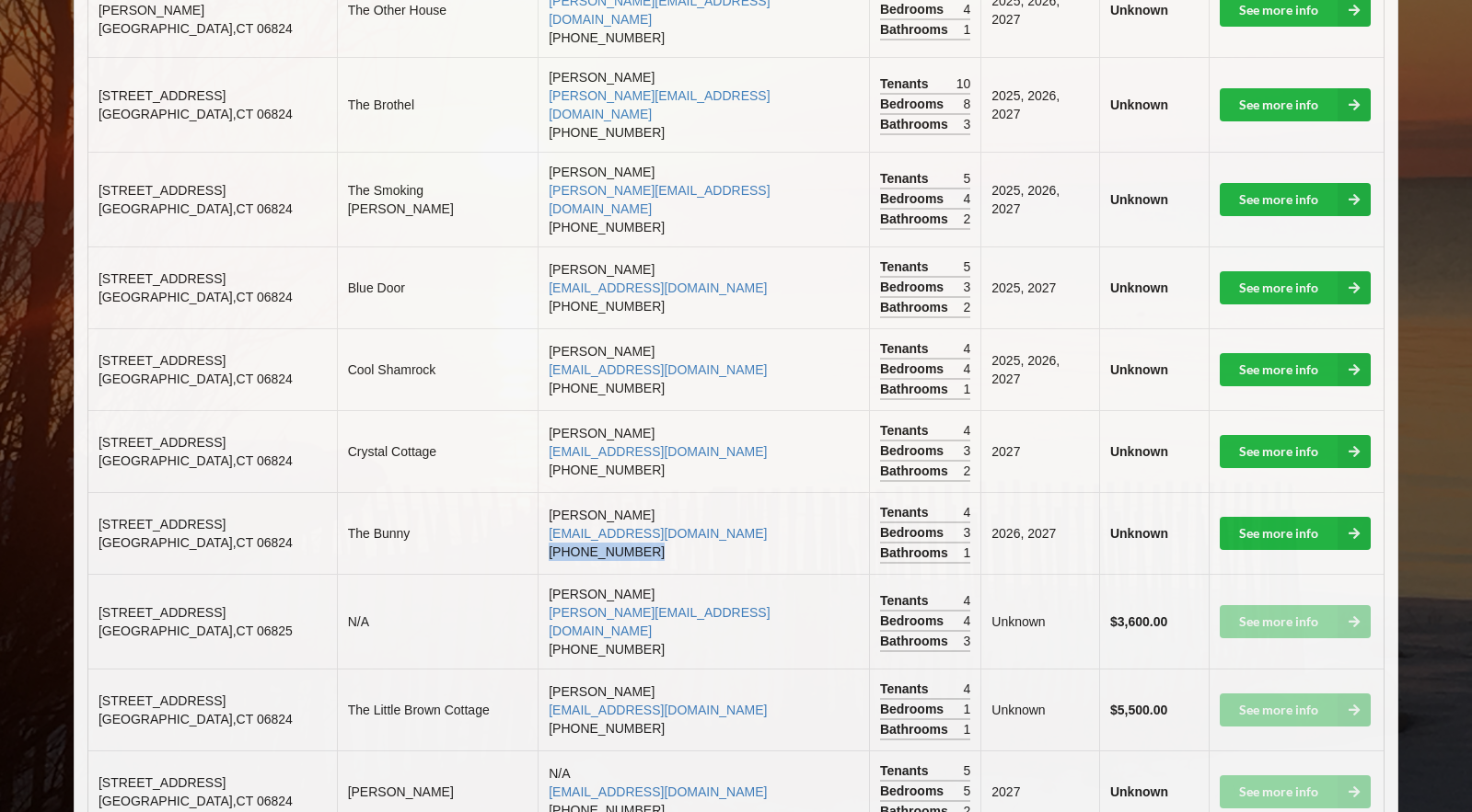
copy td "[PHONE_NUMBER]"
click at [673, 492] on td "[PERSON_NAME] [EMAIL_ADDRESS][DOMAIN_NAME] [PHONE_NUMBER]" at bounding box center [703, 532] width 332 height 81
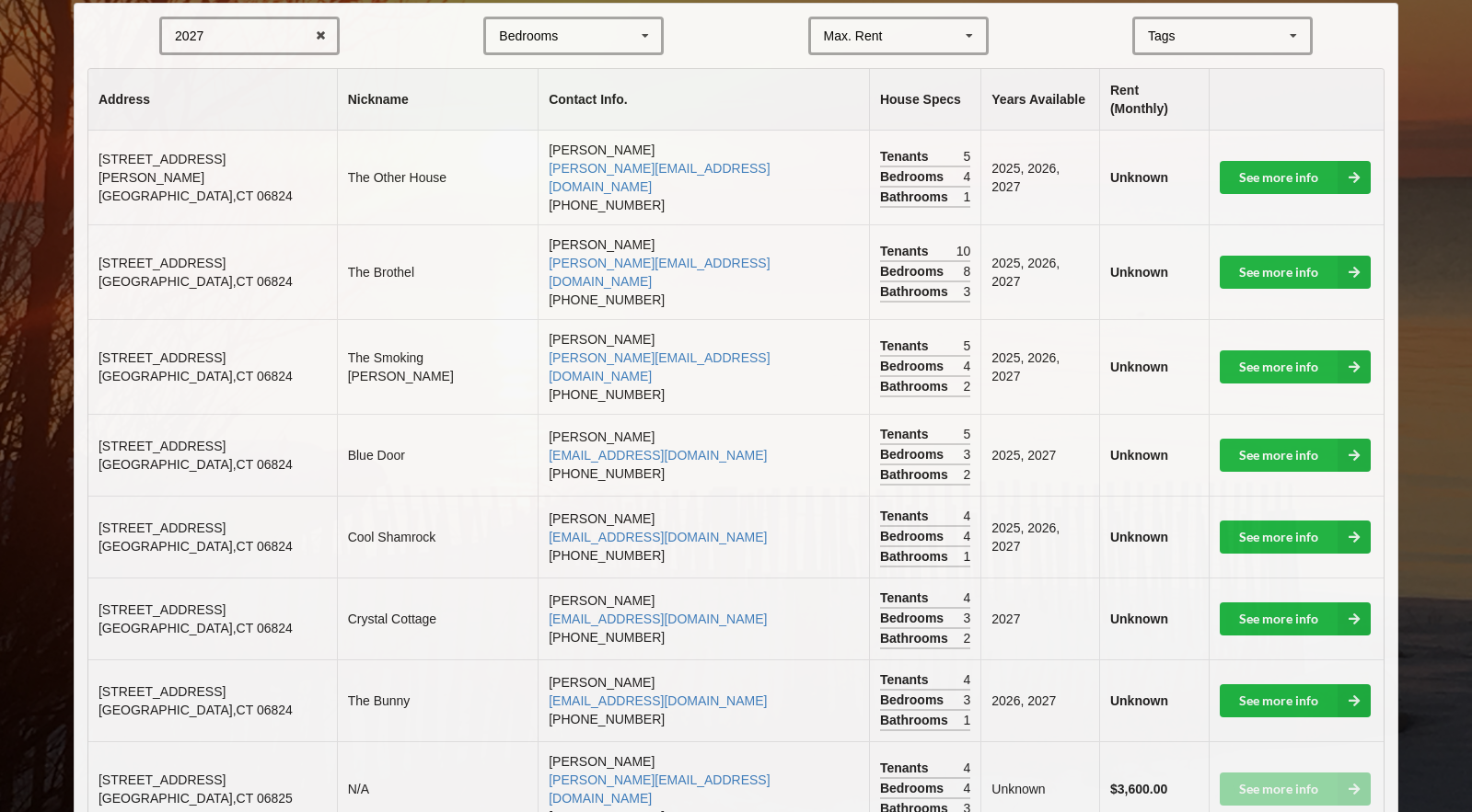
scroll to position [422, 0]
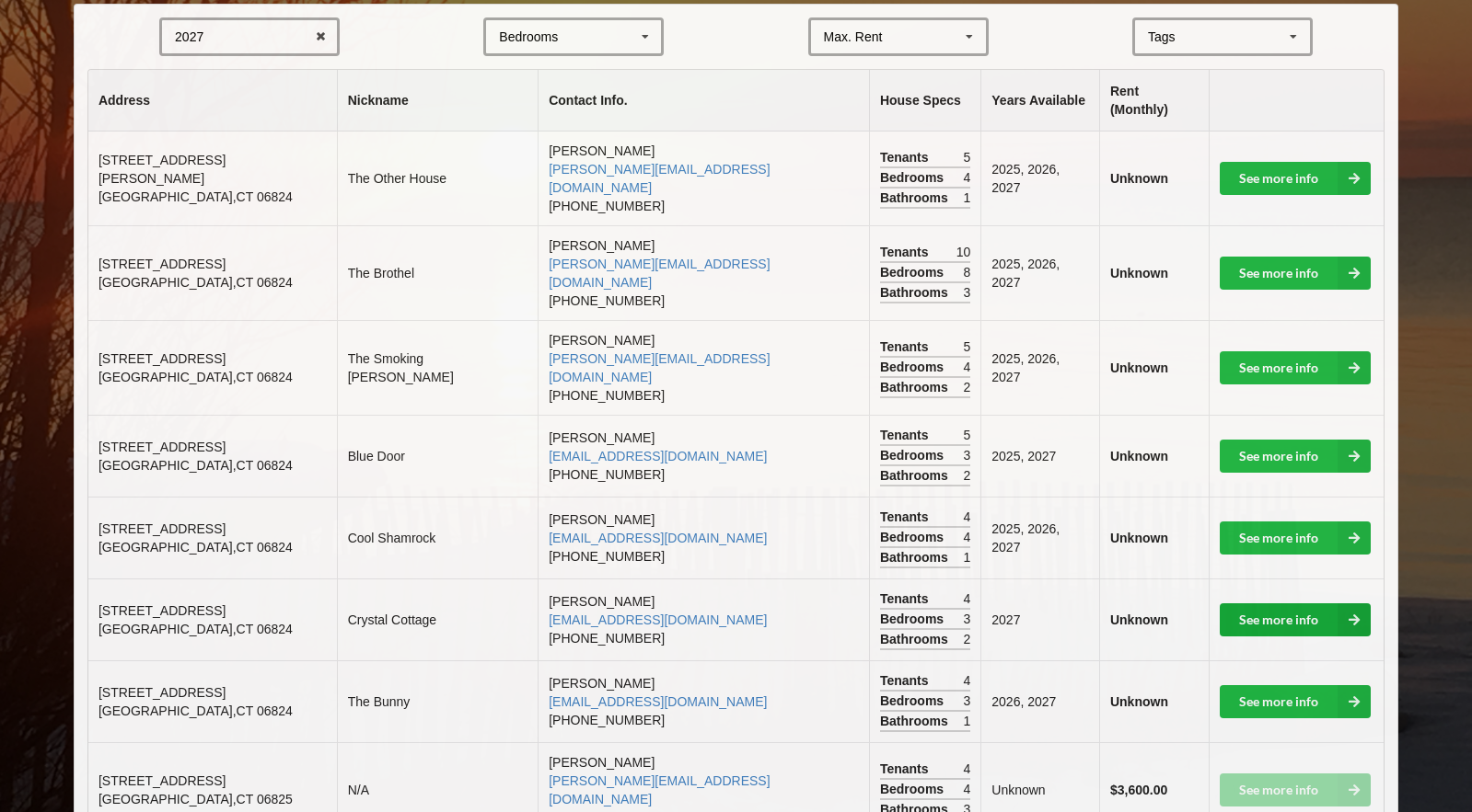
click at [1243, 604] on link "See more info" at bounding box center [1294, 620] width 151 height 33
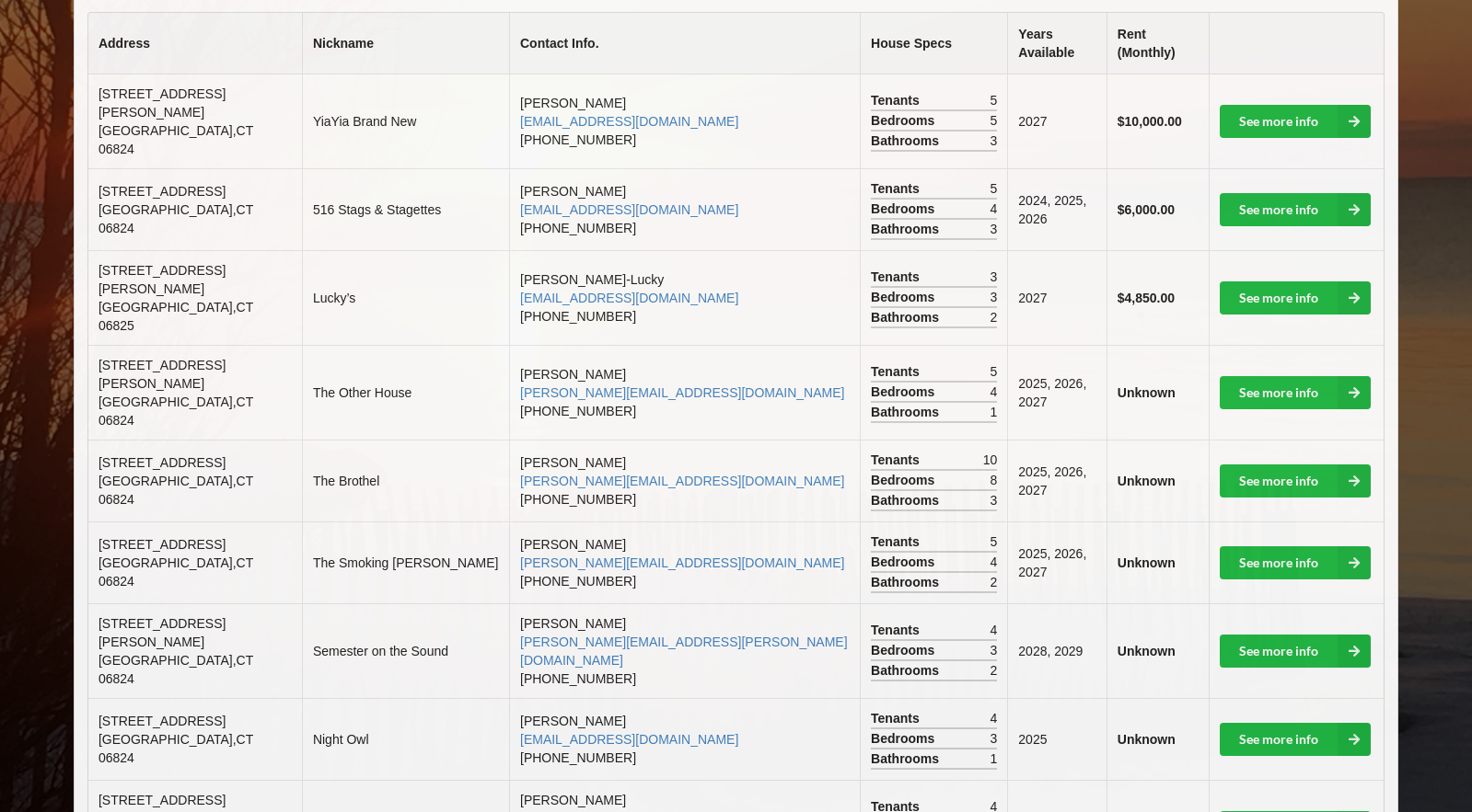
scroll to position [481, 0]
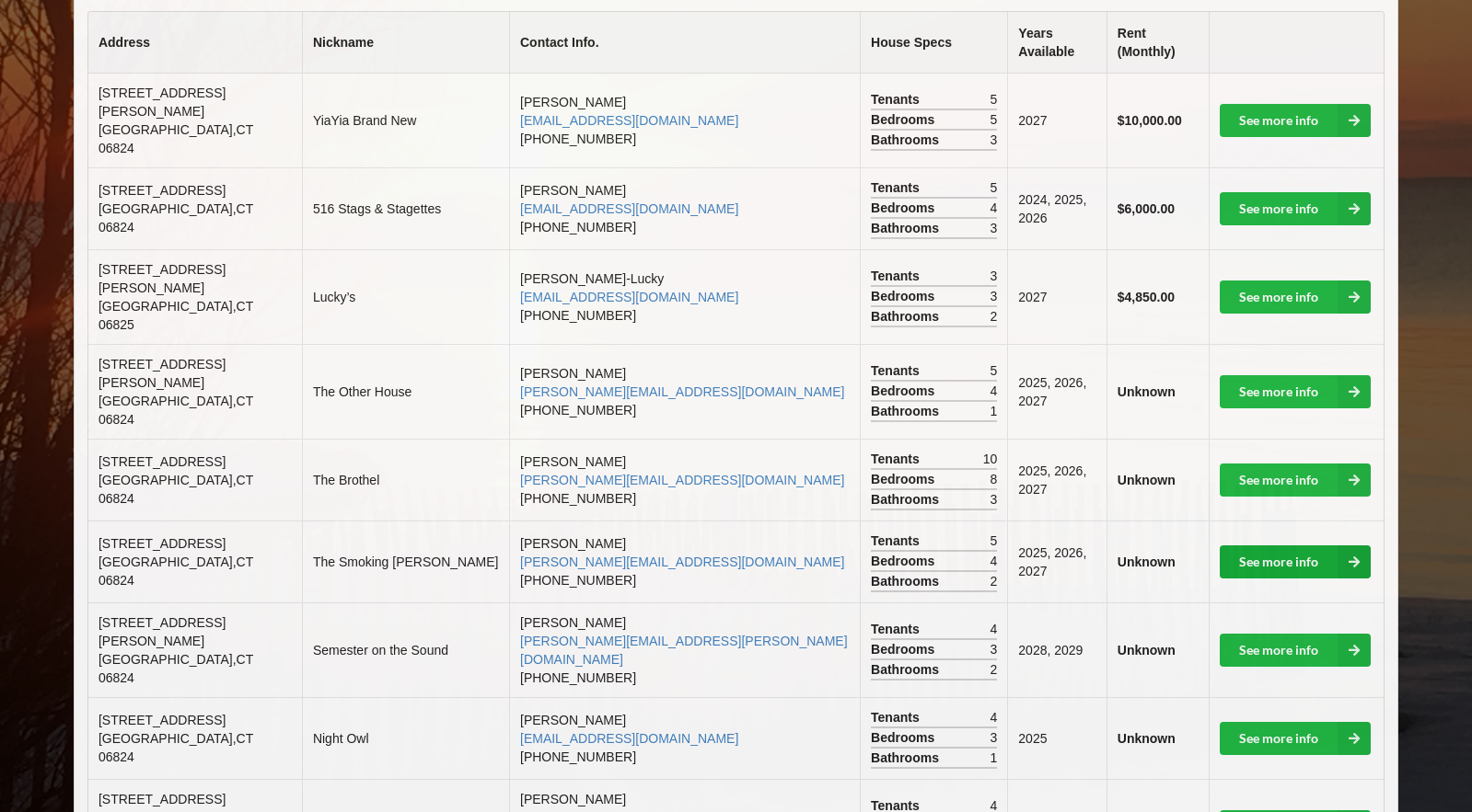
click at [1277, 545] on link "See more info" at bounding box center [1294, 562] width 151 height 33
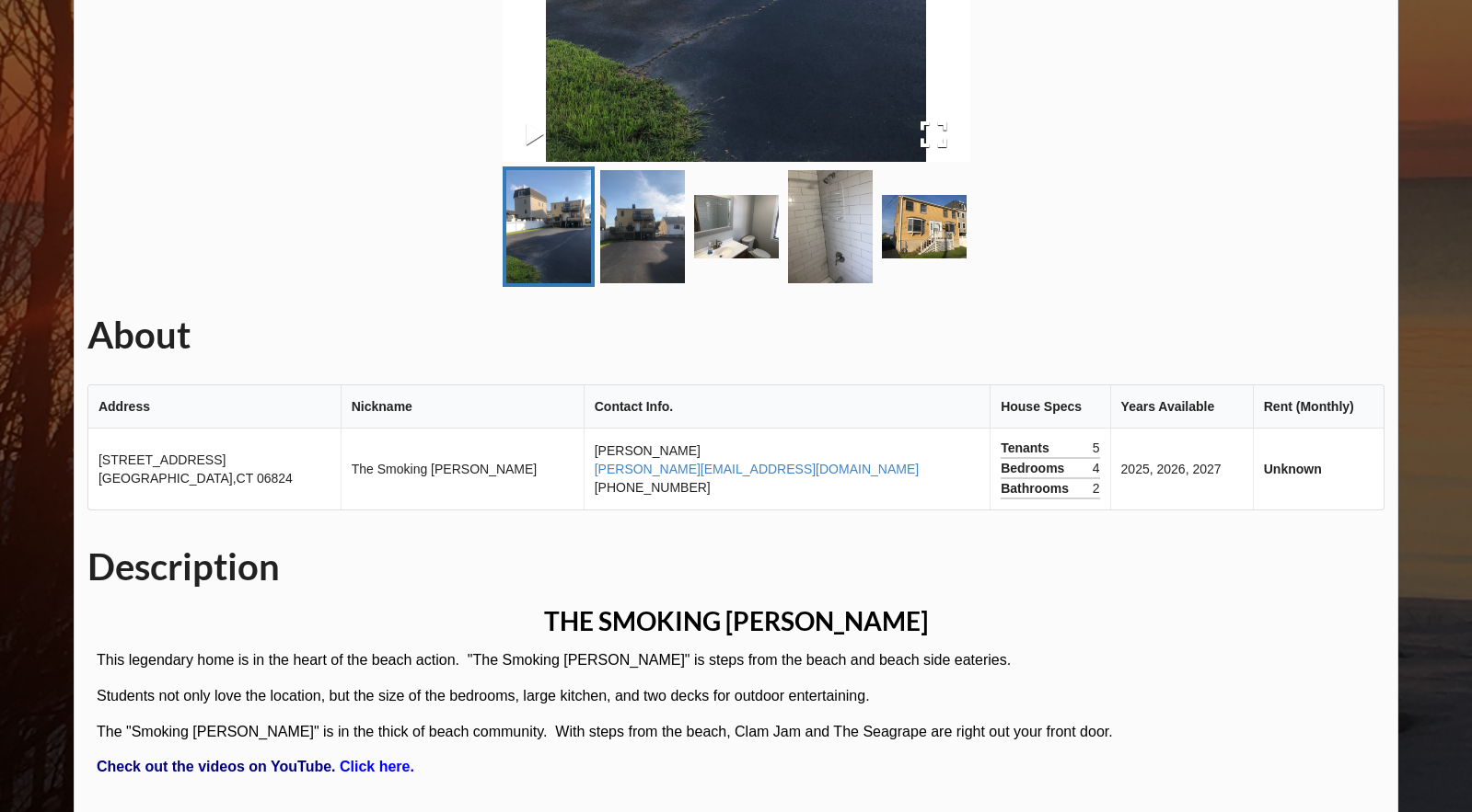
scroll to position [197, 0]
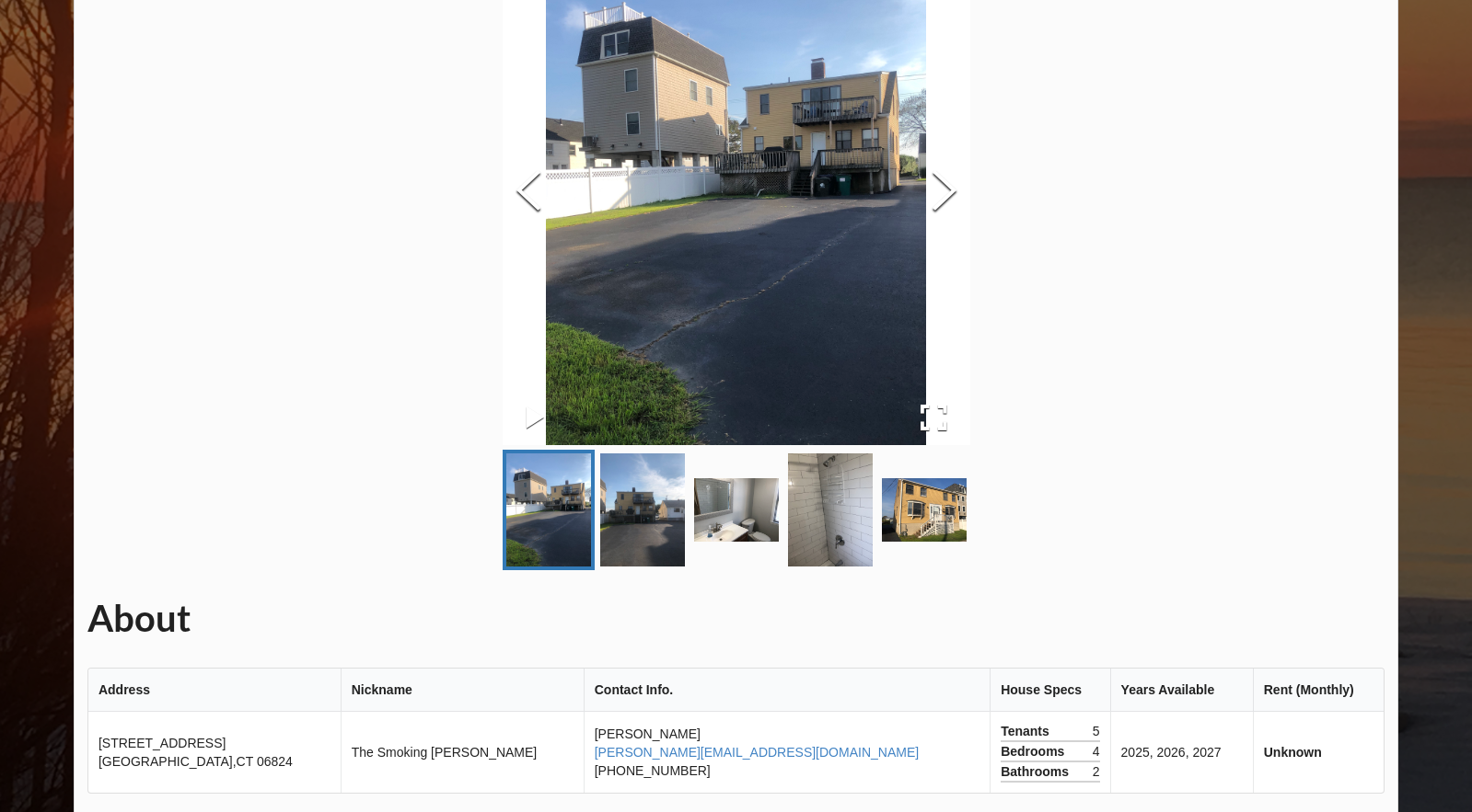
click at [636, 519] on img "Go to Slide 2" at bounding box center [642, 510] width 84 height 113
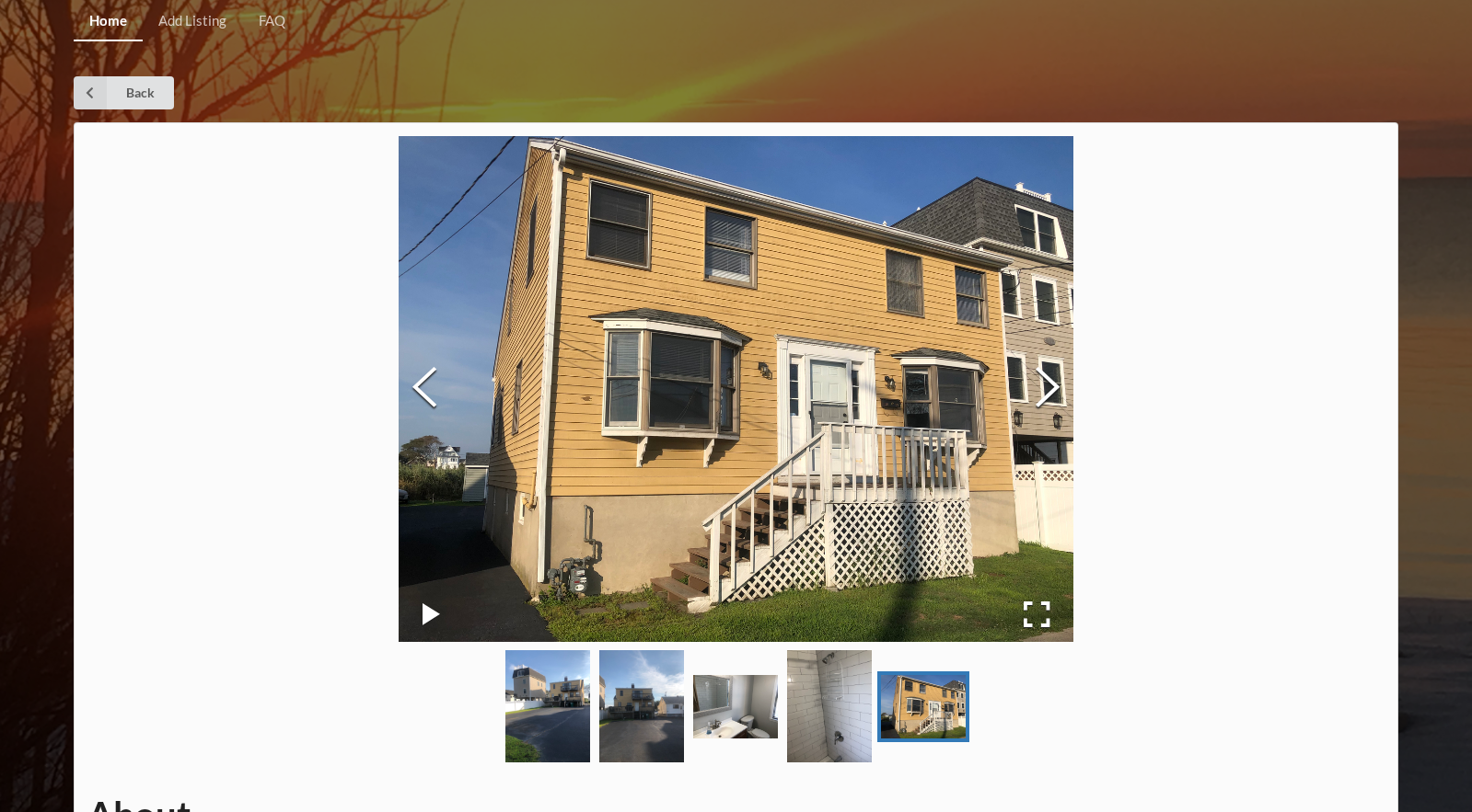
scroll to position [0, 0]
click at [106, 92] on icon at bounding box center [90, 93] width 33 height 33
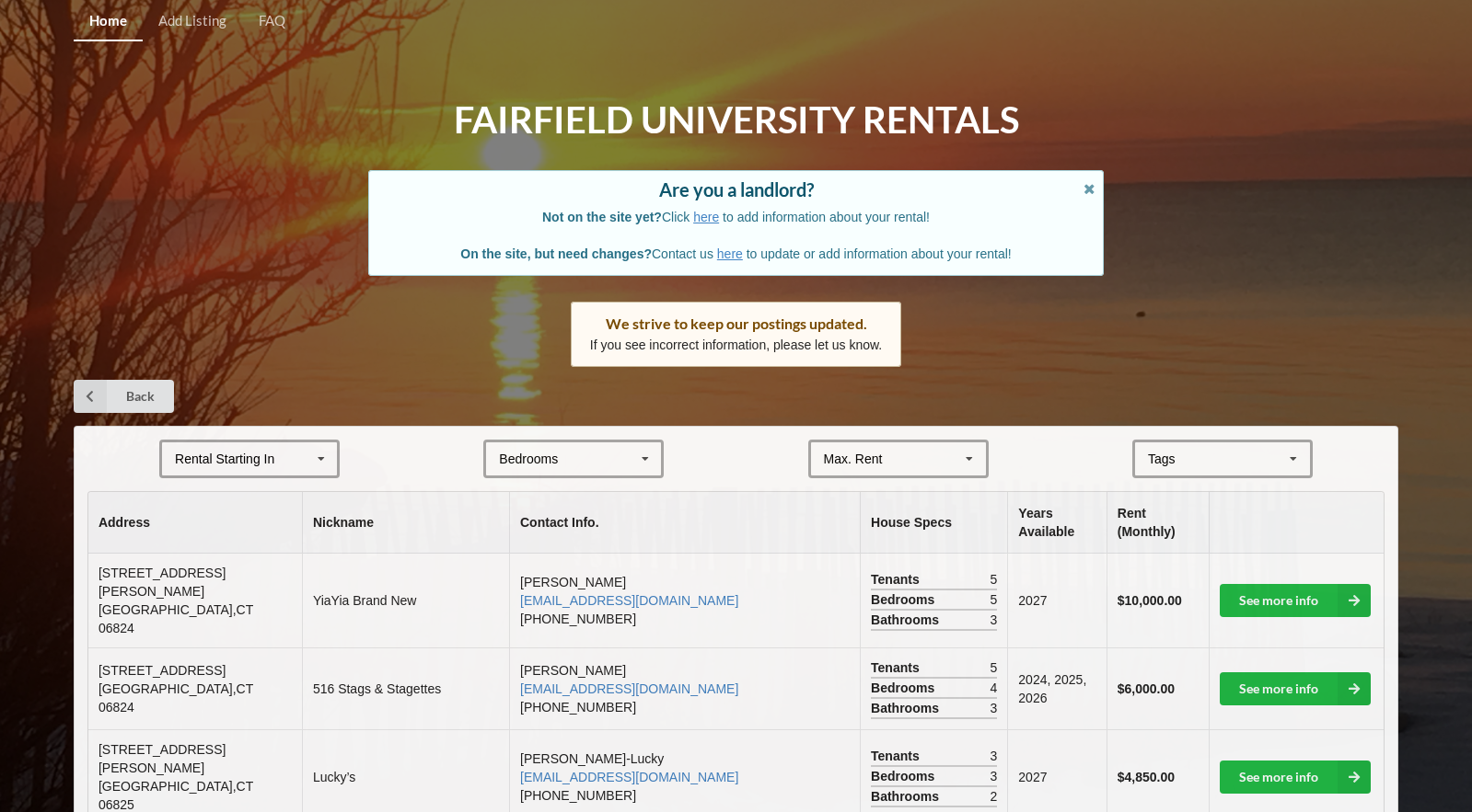
click at [225, 471] on div "Rental Starting In [DATE] 2026 2027 2028" at bounding box center [249, 459] width 181 height 39
click at [229, 548] on div "2027" at bounding box center [249, 560] width 175 height 34
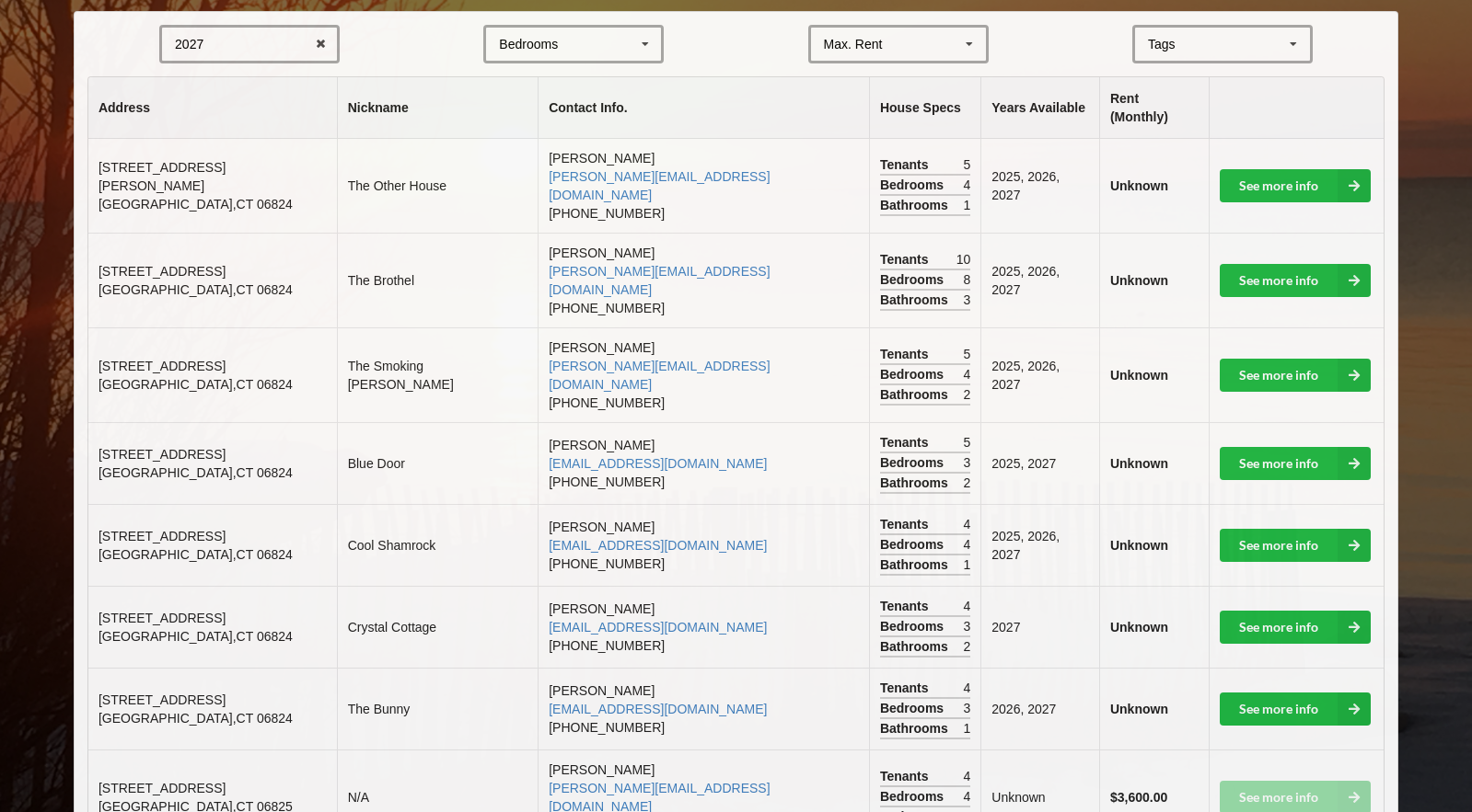
scroll to position [430, 0]
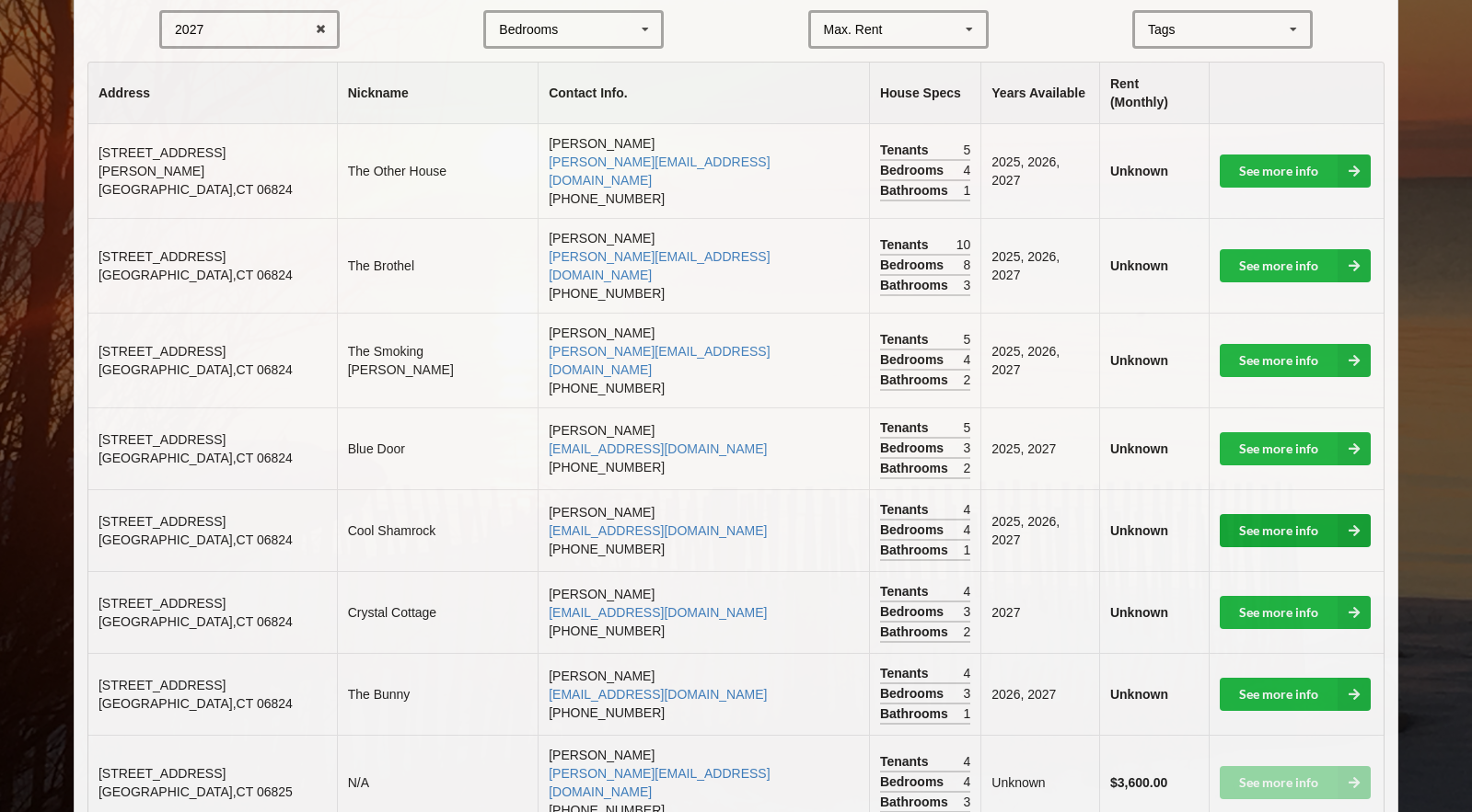
click at [1257, 514] on link "See more info" at bounding box center [1294, 531] width 151 height 33
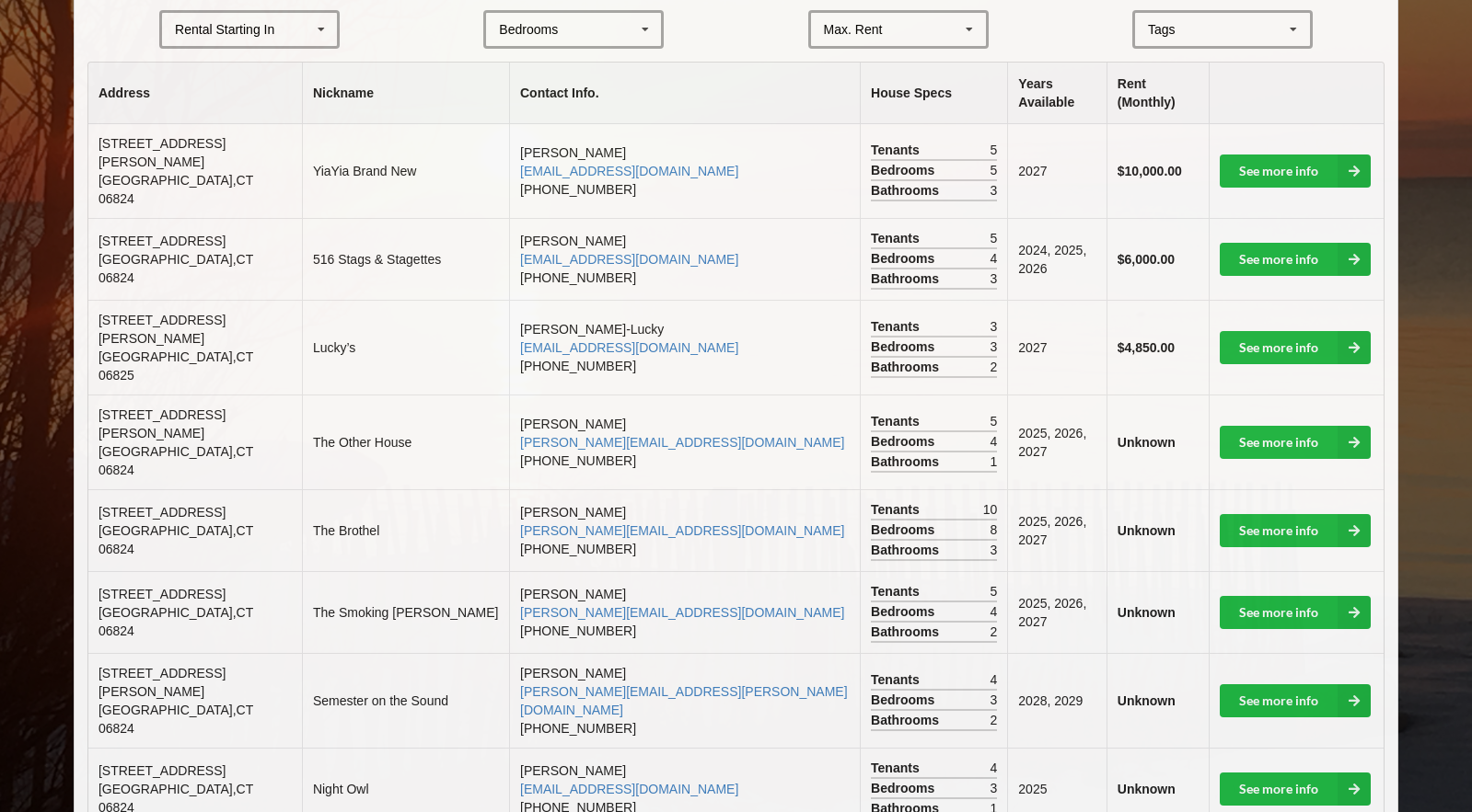
click at [263, 23] on div "Rental Starting In" at bounding box center [224, 30] width 99 height 13
click at [259, 114] on div "2027" at bounding box center [249, 131] width 175 height 34
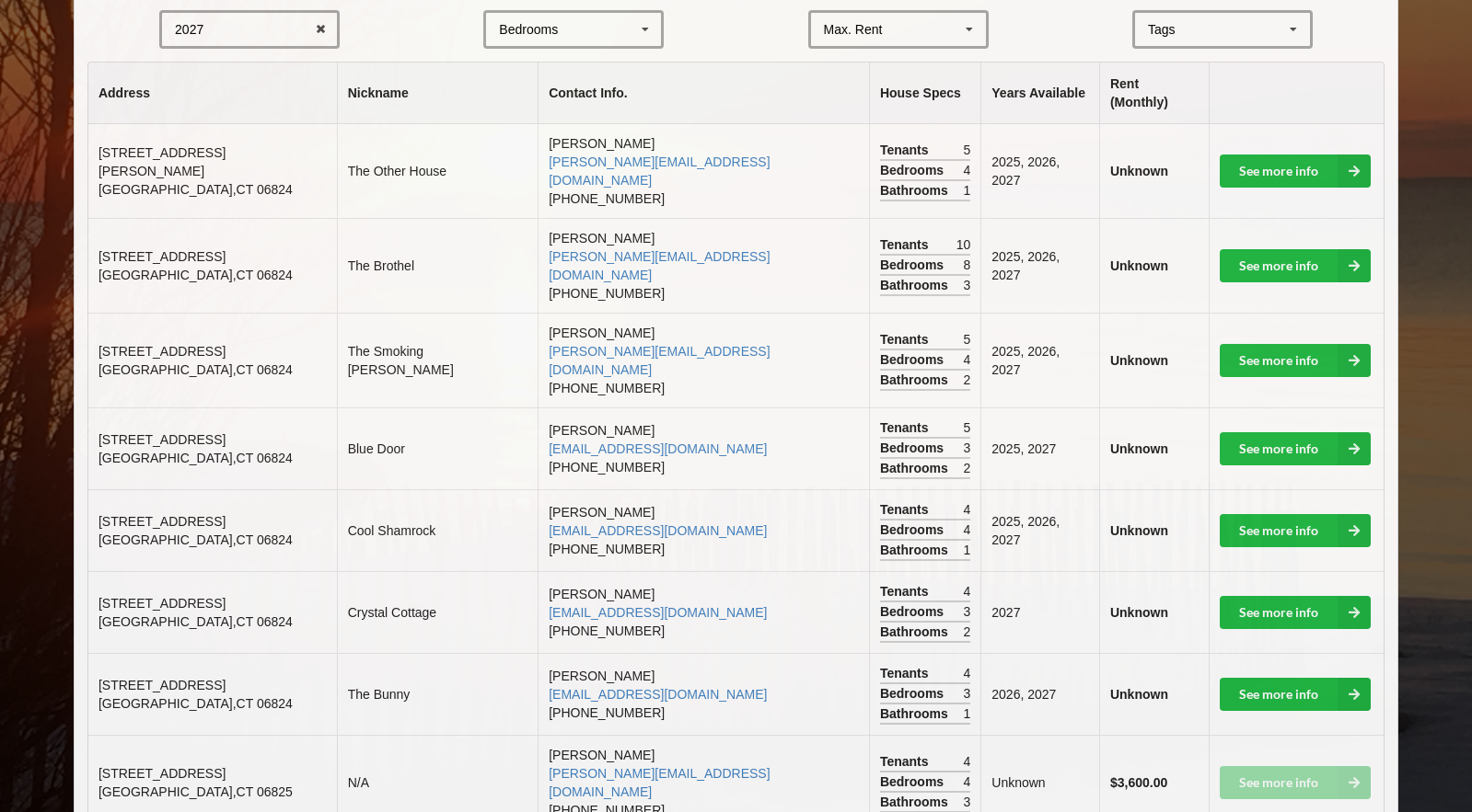
click at [640, 571] on td "[PERSON_NAME] [EMAIL_ADDRESS][DOMAIN_NAME] [PHONE_NUMBER]" at bounding box center [703, 612] width 332 height 81
click at [642, 571] on td "[PERSON_NAME] [EMAIL_ADDRESS][DOMAIN_NAME] [PHONE_NUMBER]" at bounding box center [703, 612] width 332 height 81
drag, startPoint x: 546, startPoint y: 551, endPoint x: 665, endPoint y: 556, distance: 119.1
click at [665, 571] on td "[PERSON_NAME] [EMAIL_ADDRESS][DOMAIN_NAME] [PHONE_NUMBER]" at bounding box center [703, 612] width 332 height 81
copy td "970) 209-8581"
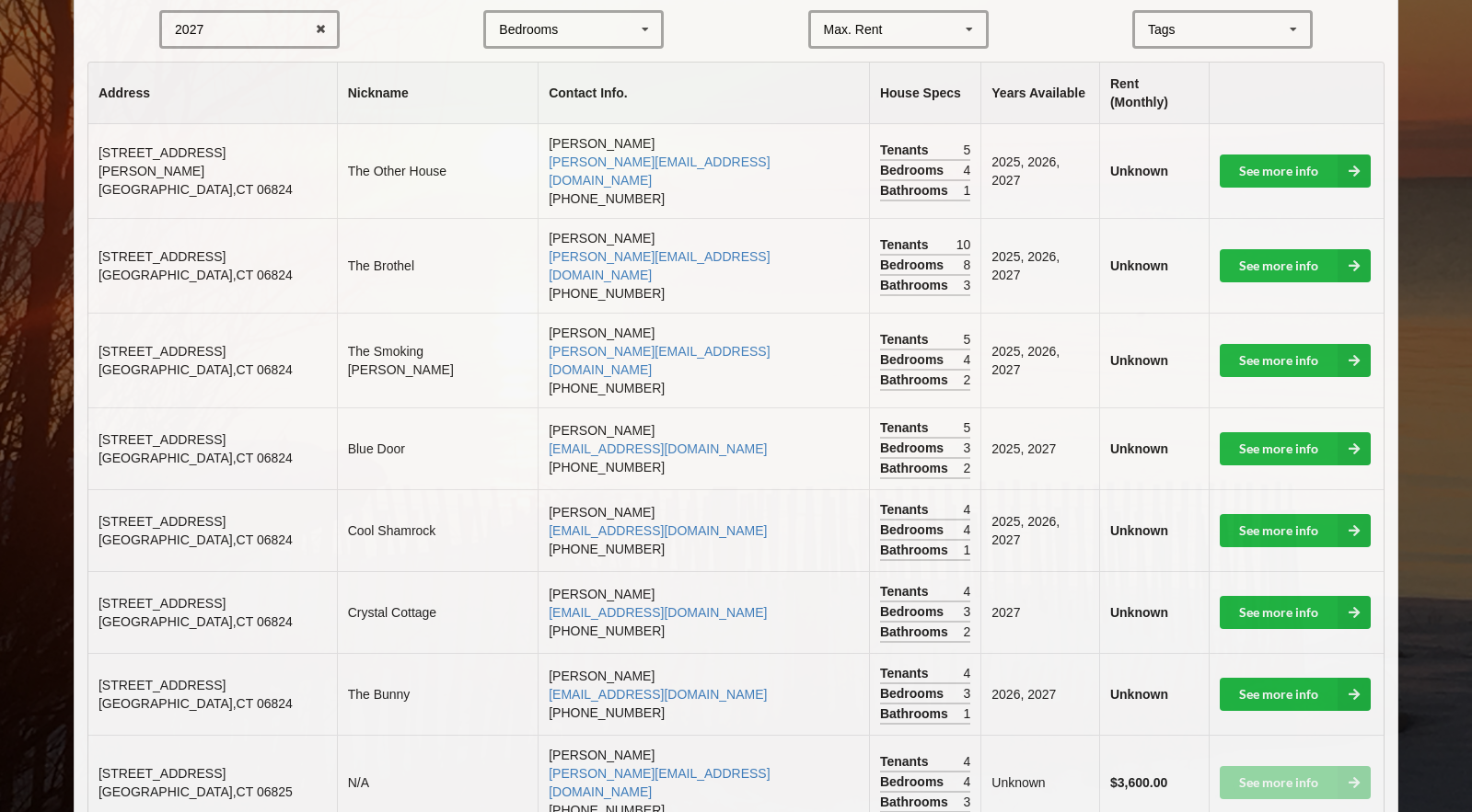
click at [392, 571] on td "Crystal Cottage" at bounding box center [438, 612] width 202 height 81
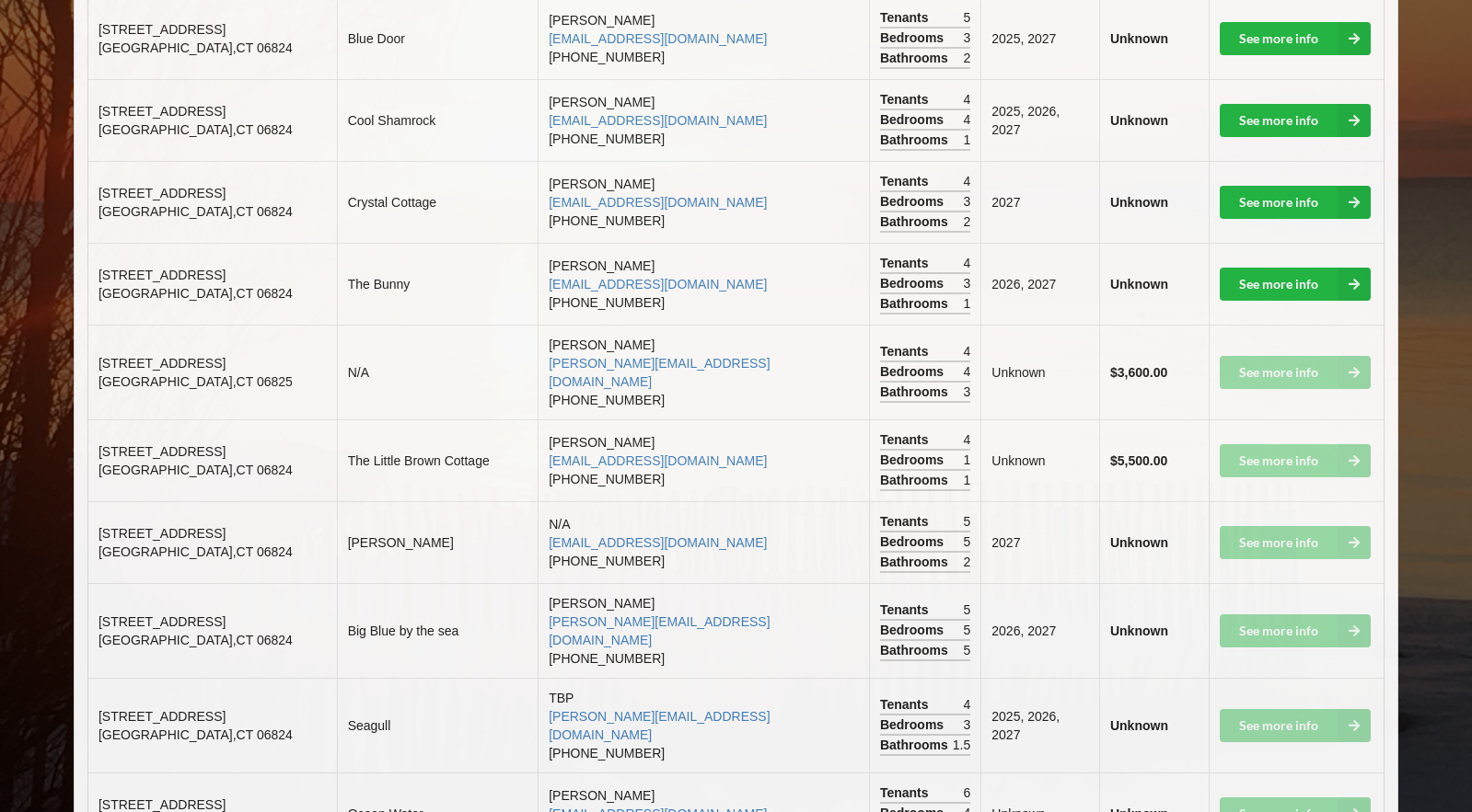
scroll to position [884, 0]
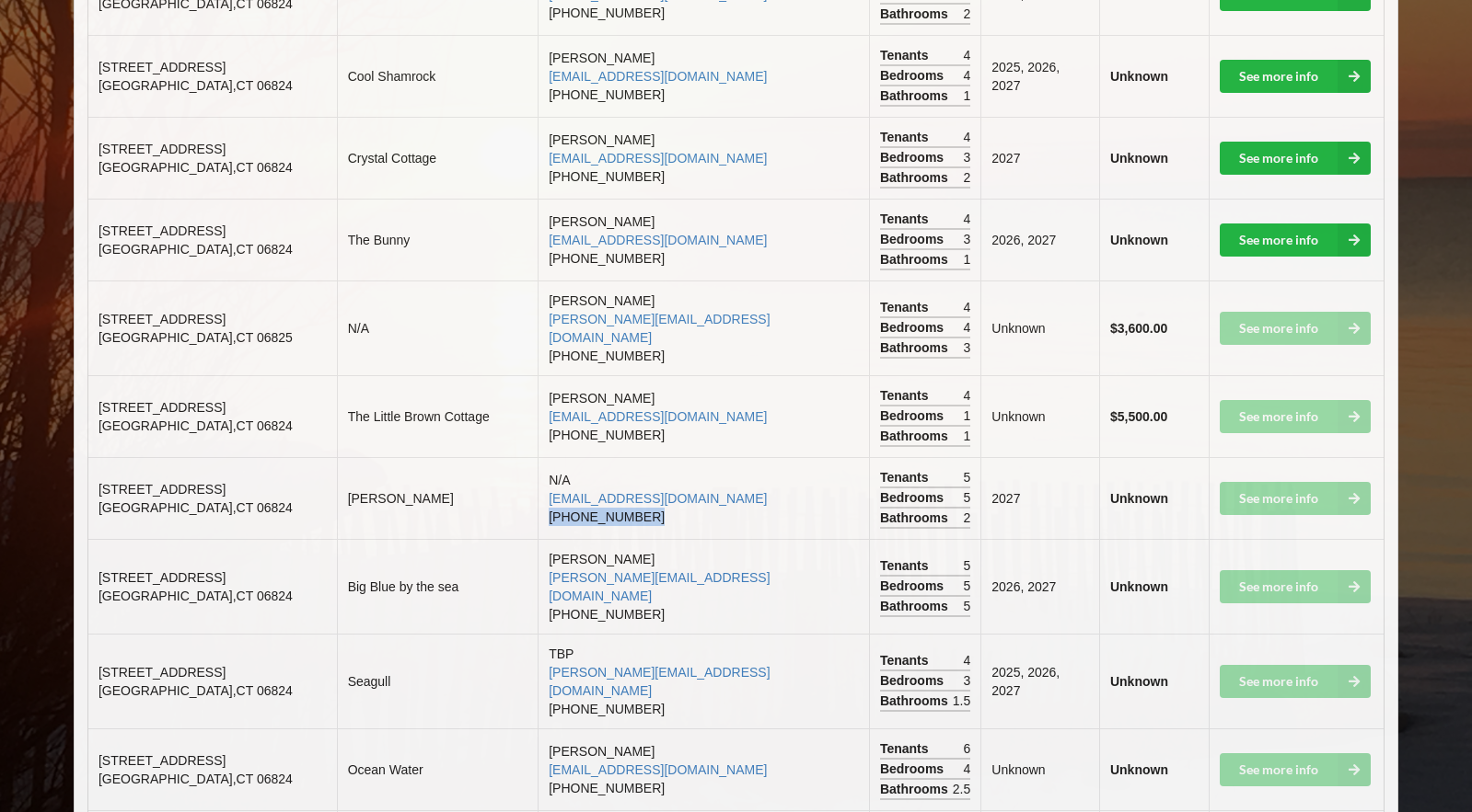
drag, startPoint x: 545, startPoint y: 417, endPoint x: 658, endPoint y: 424, distance: 113.2
click at [658, 457] on td "N/A [EMAIL_ADDRESS][DOMAIN_NAME] [PHONE_NUMBER]" at bounding box center [703, 498] width 332 height 81
copy td "[PHONE_NUMBER]"
click at [484, 457] on td "[PERSON_NAME]" at bounding box center [438, 498] width 202 height 81
drag, startPoint x: 545, startPoint y: 493, endPoint x: 653, endPoint y: 493, distance: 108.0
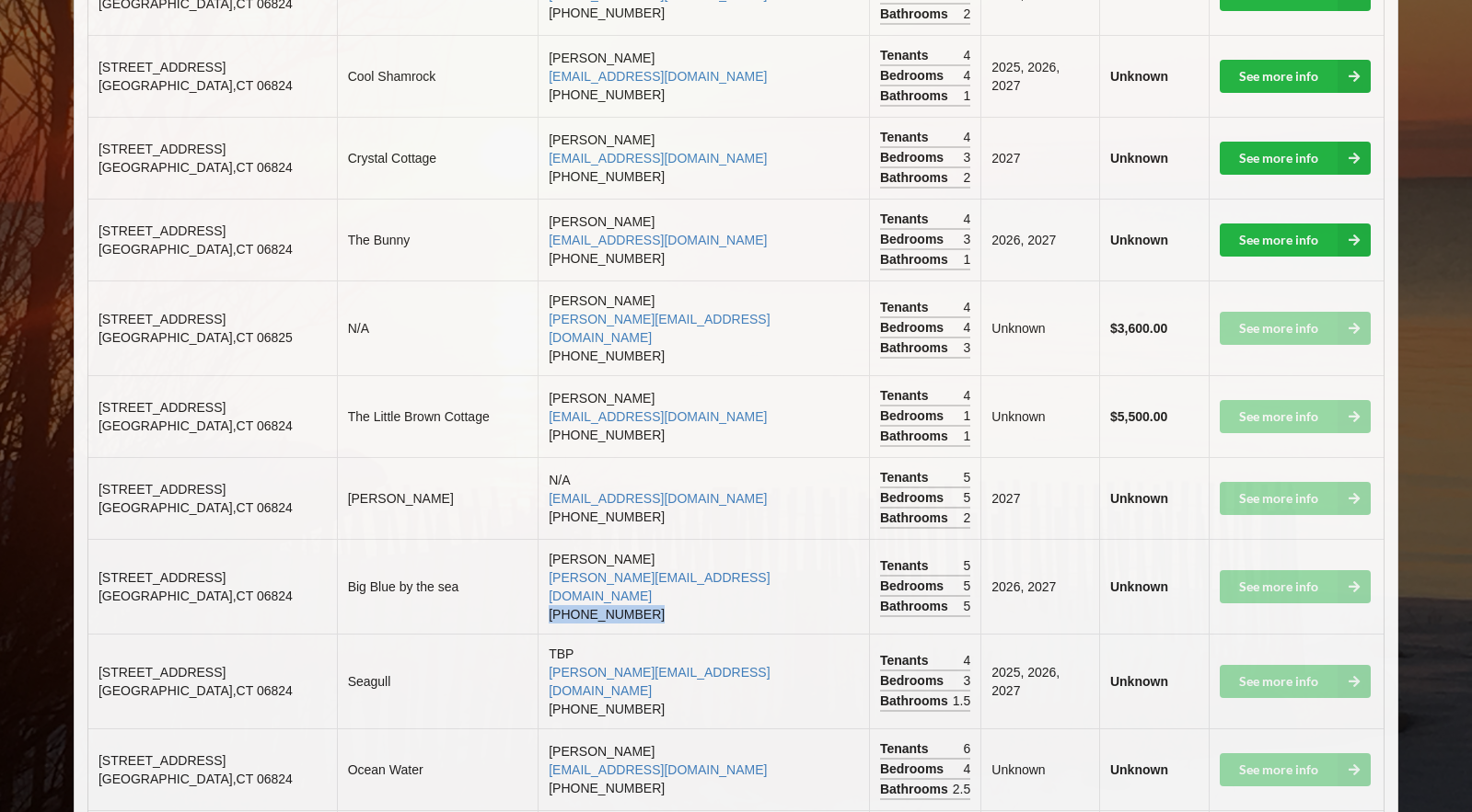
click at [654, 539] on td "[PERSON_NAME] [PERSON_NAME][EMAIL_ADDRESS][DOMAIN_NAME] [PHONE_NUMBER]" at bounding box center [703, 586] width 332 height 94
copy td "[PHONE_NUMBER]"
